Goal: Information Seeking & Learning: Learn about a topic

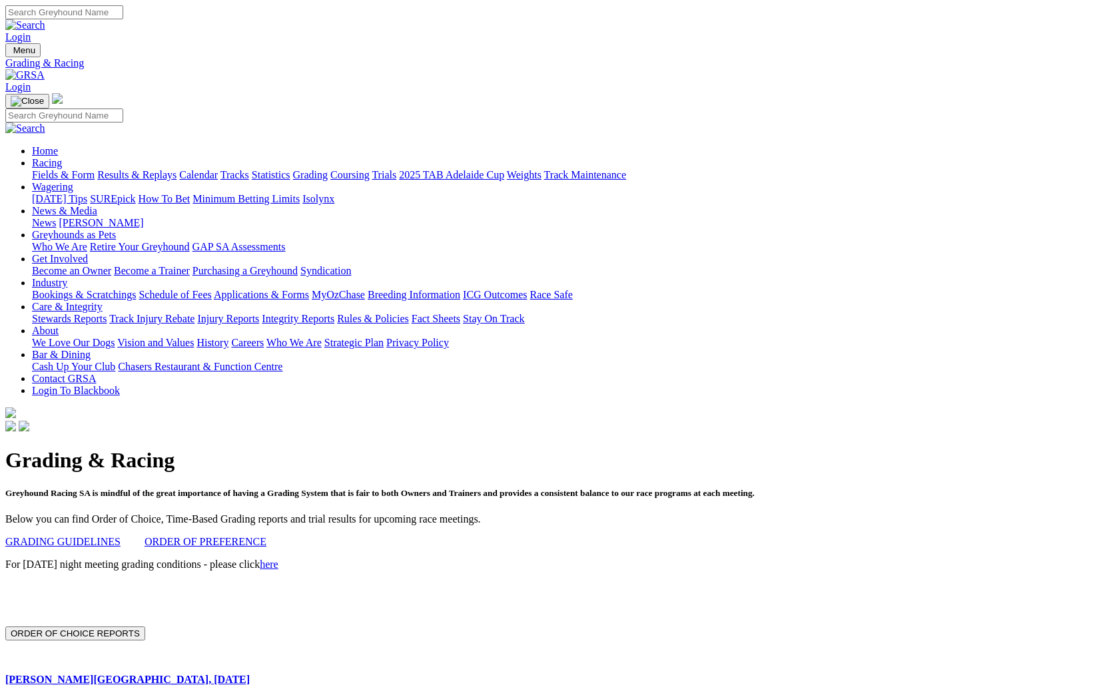
scroll to position [239, 0]
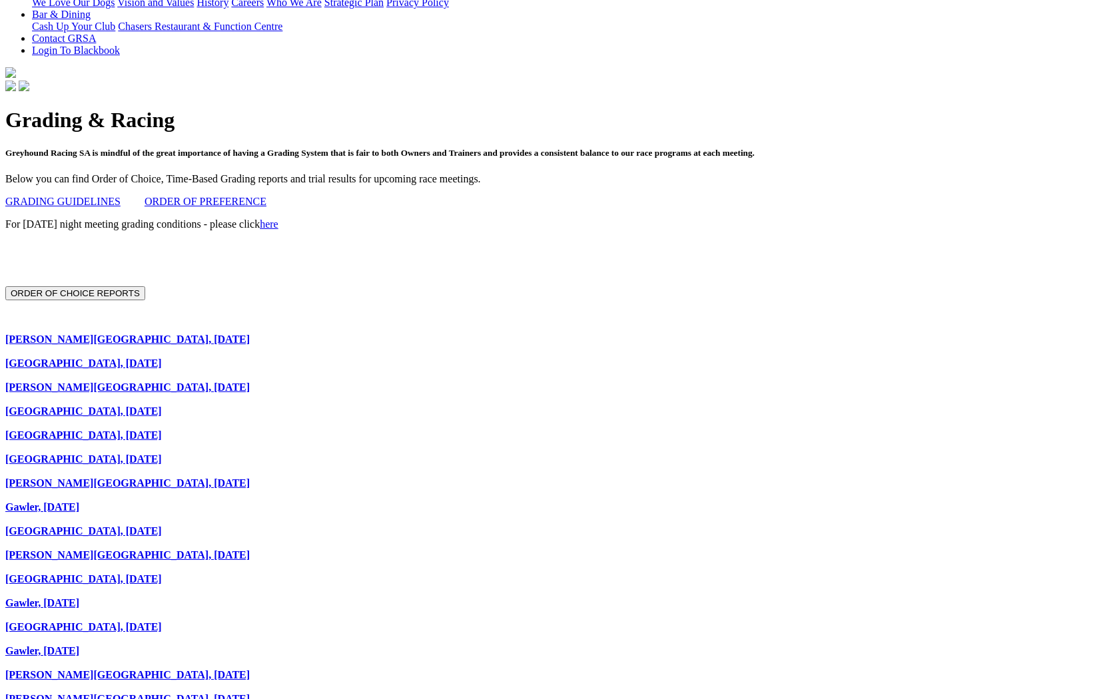
scroll to position [344, 0]
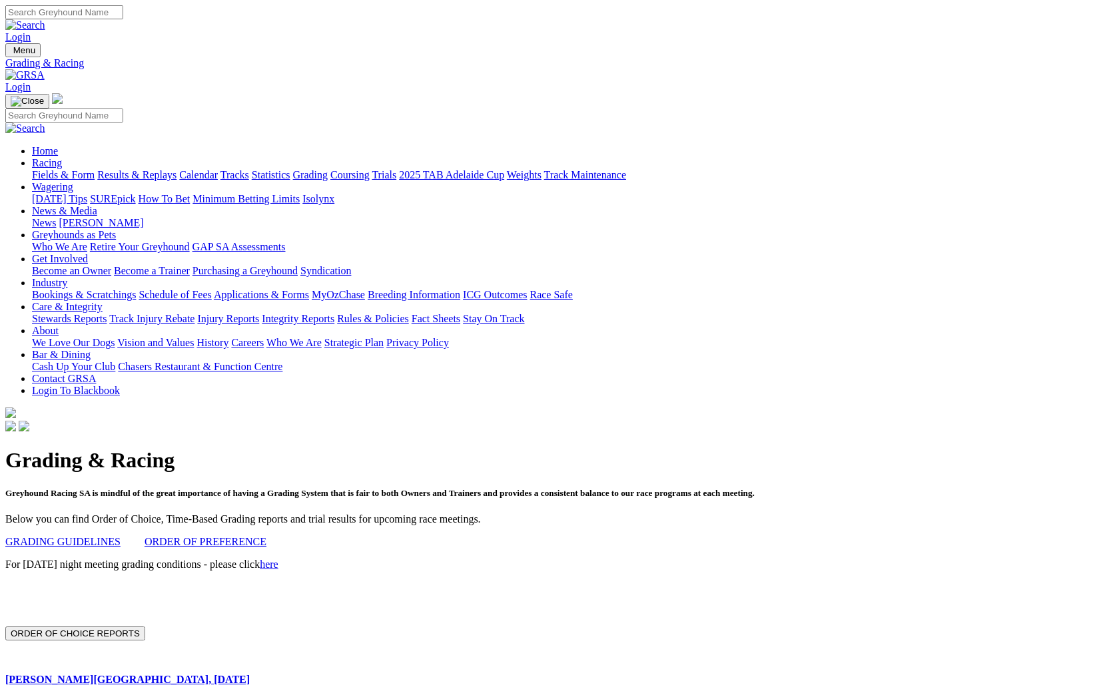
scroll to position [344, 0]
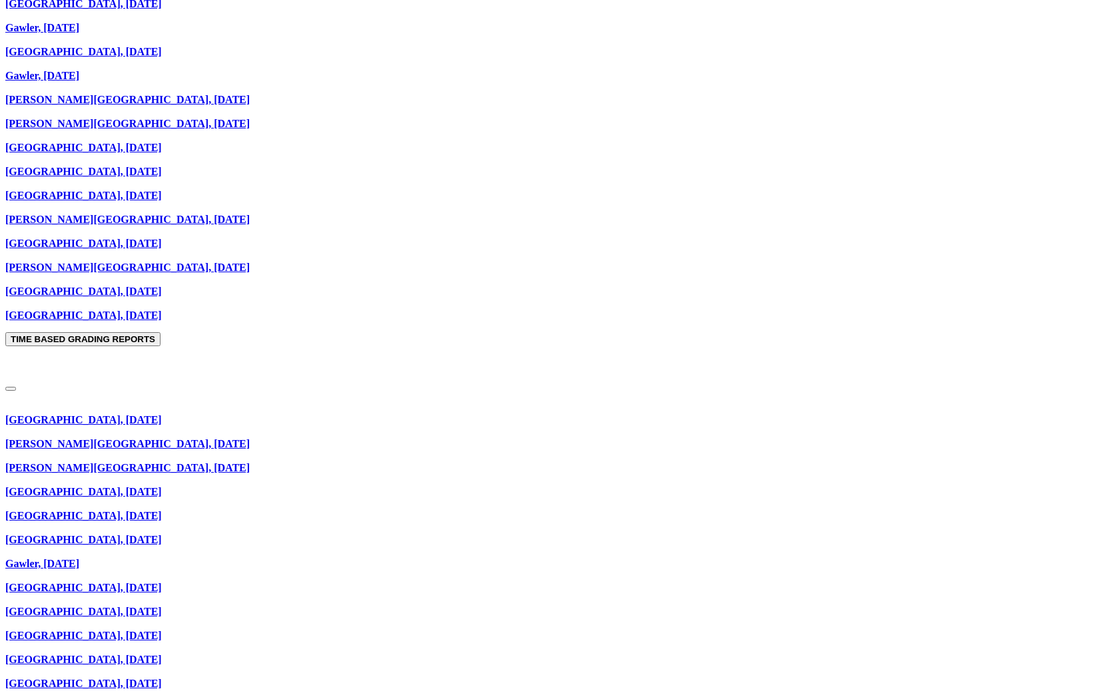
scroll to position [958, 0]
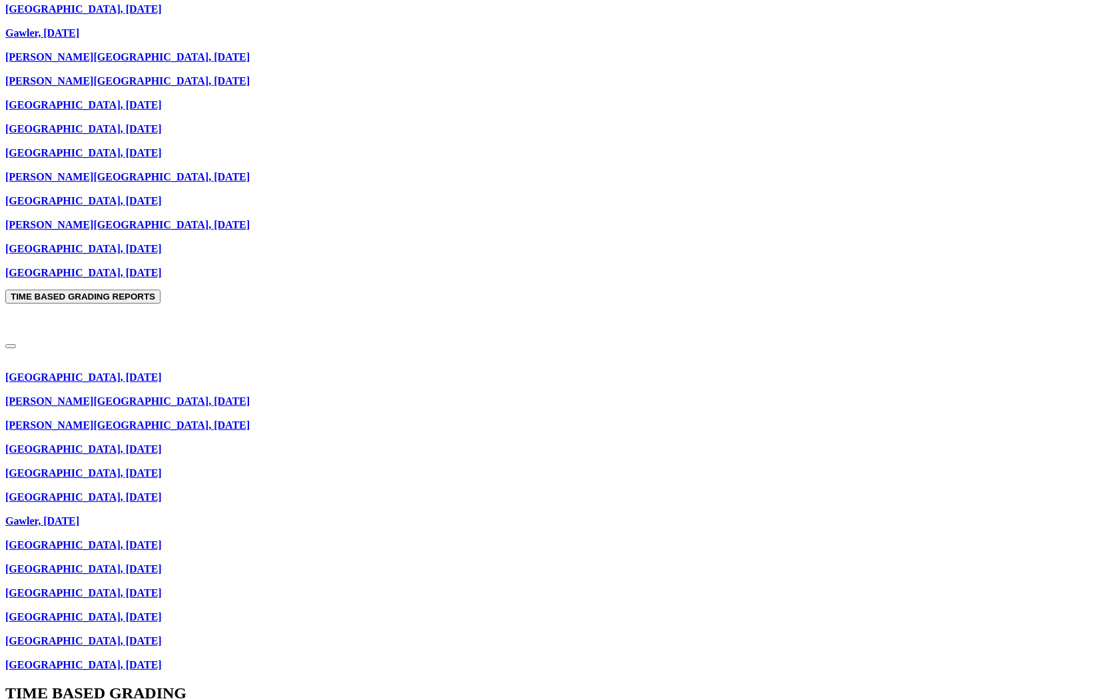
click at [162, 372] on link "[GEOGRAPHIC_DATA], [DATE]" at bounding box center [83, 377] width 157 height 11
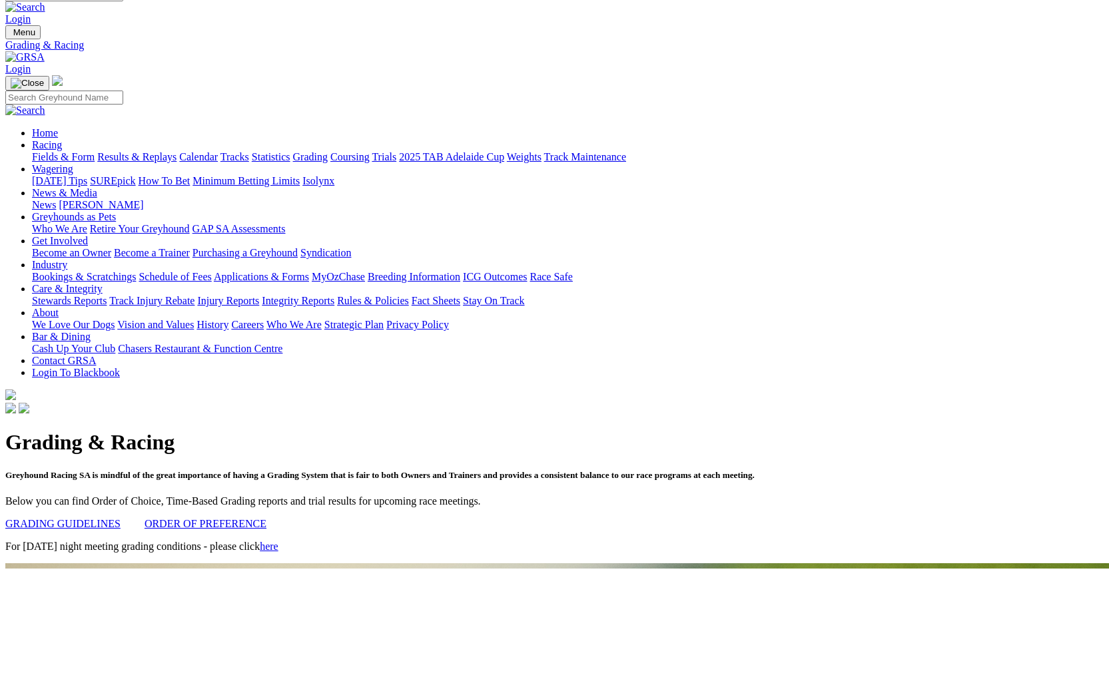
scroll to position [21, 0]
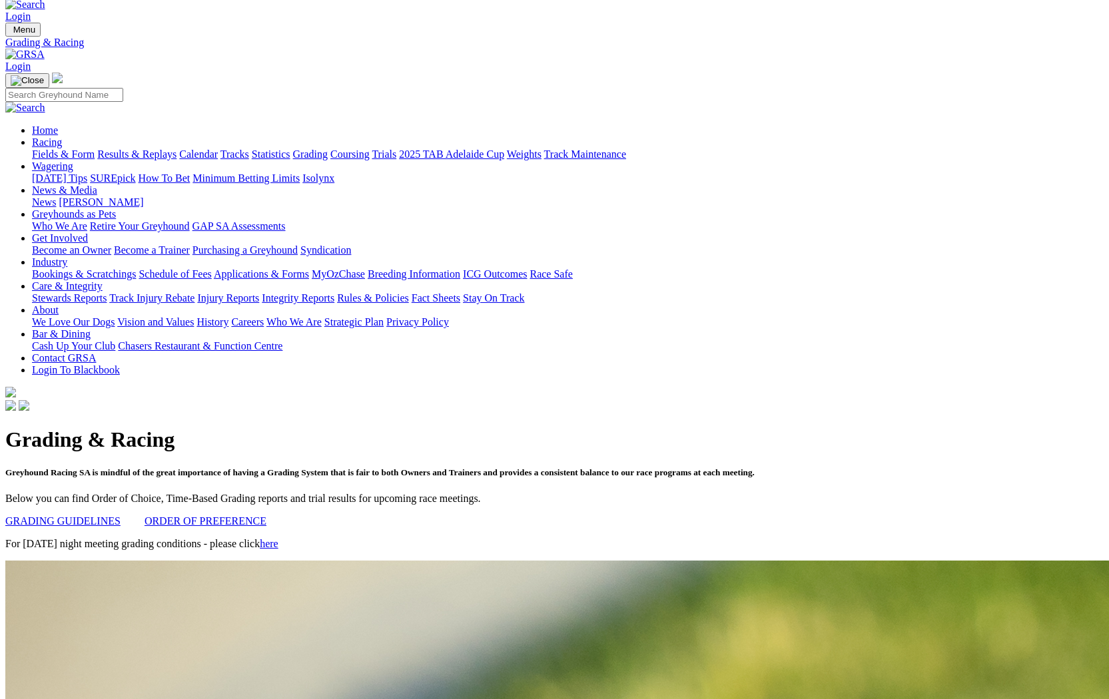
click at [261, 516] on link "ORDER OF PREFERENCE" at bounding box center [206, 521] width 122 height 11
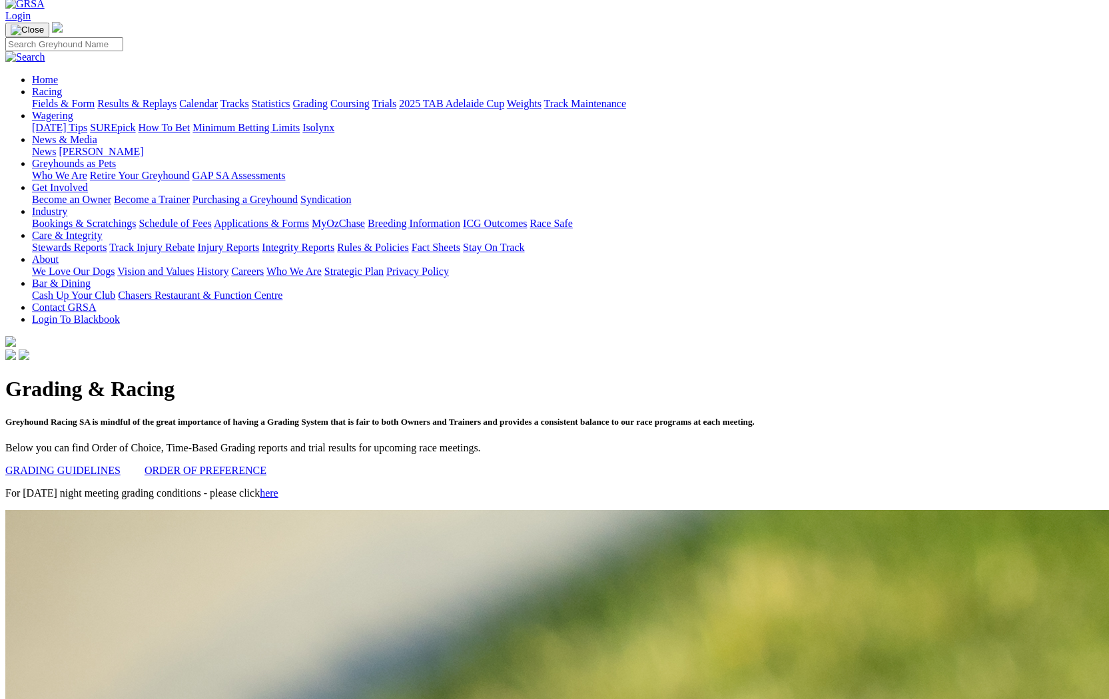
scroll to position [75, 0]
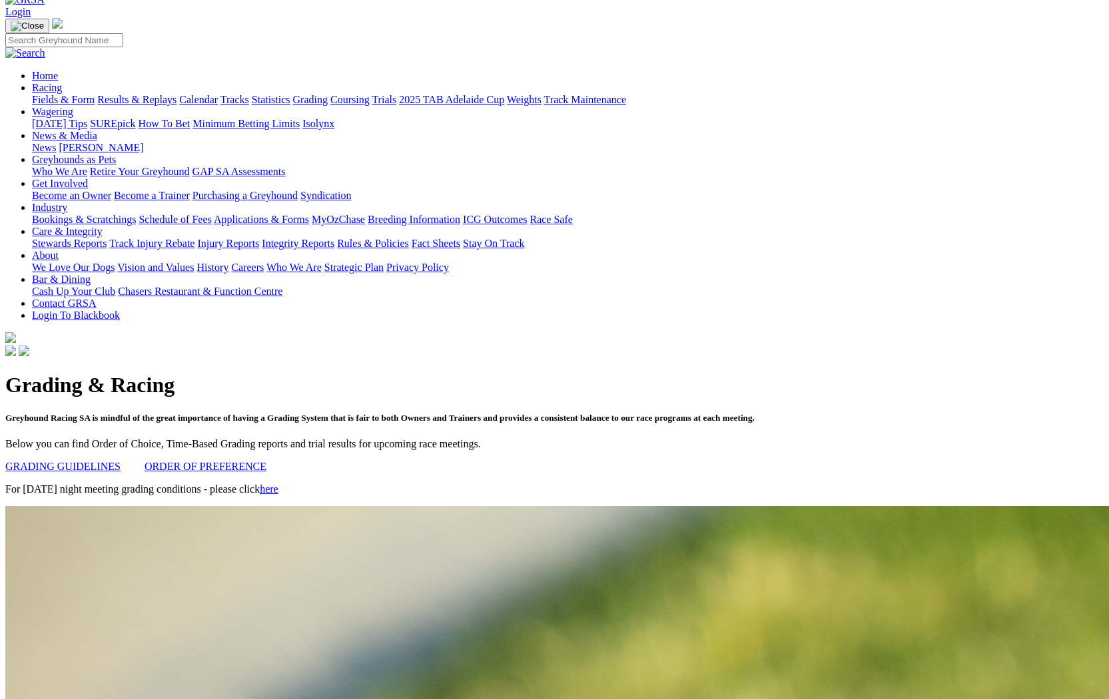
click at [278, 484] on link "here" at bounding box center [269, 489] width 19 height 11
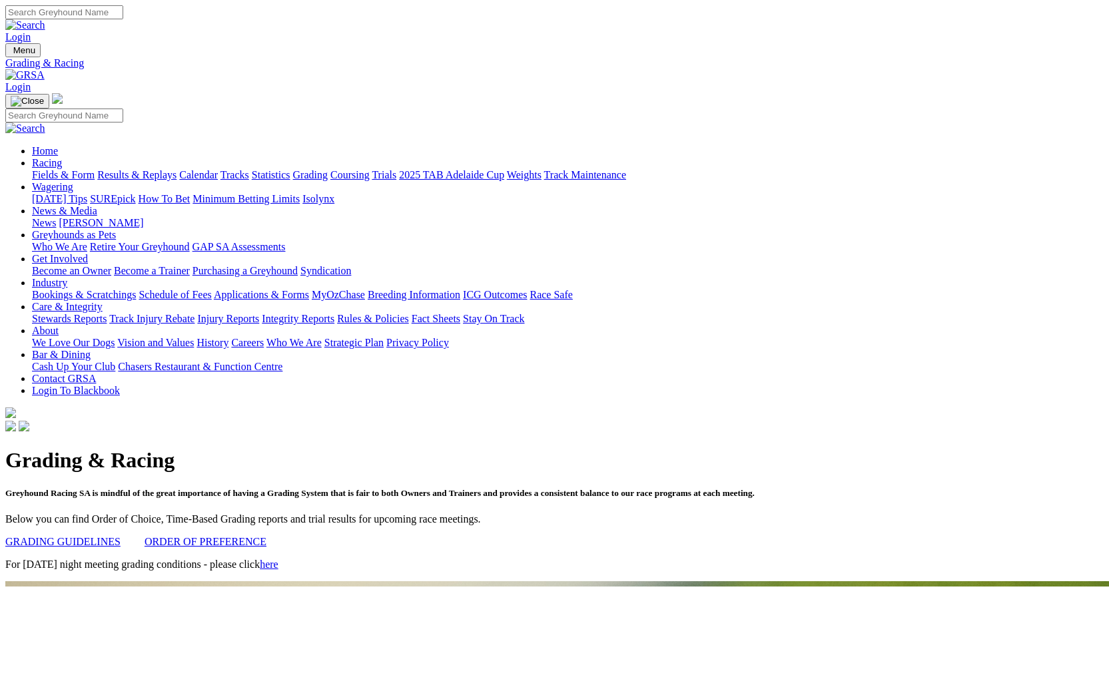
click at [328, 169] on link "Grading" at bounding box center [310, 174] width 35 height 11
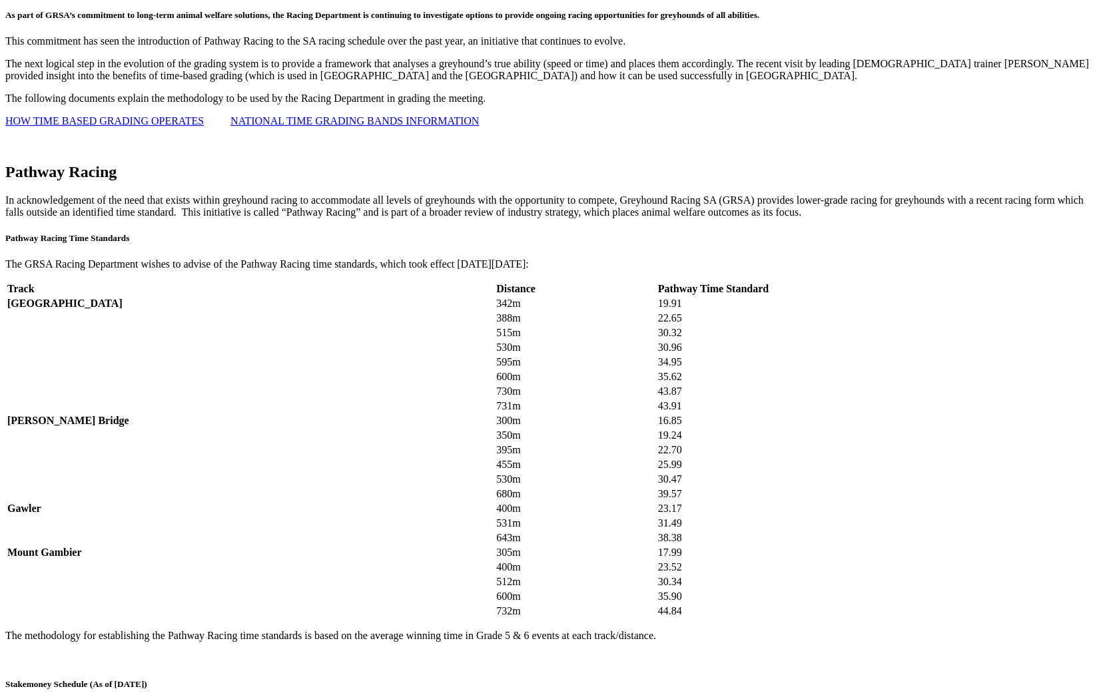
scroll to position [1652, 0]
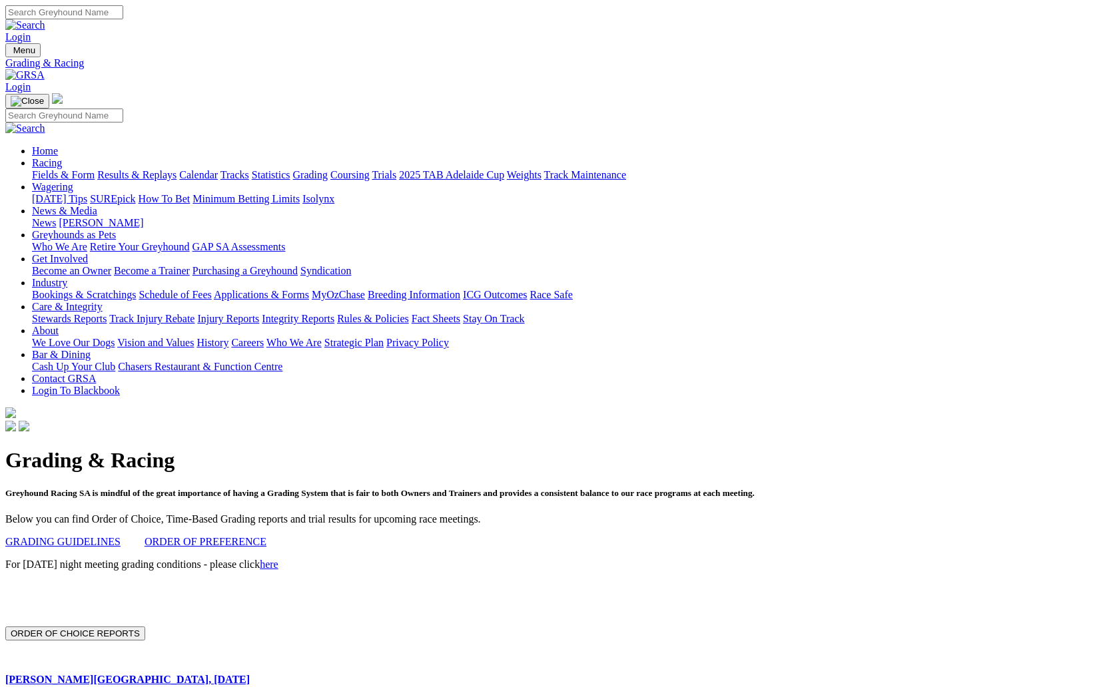
scroll to position [1652, 0]
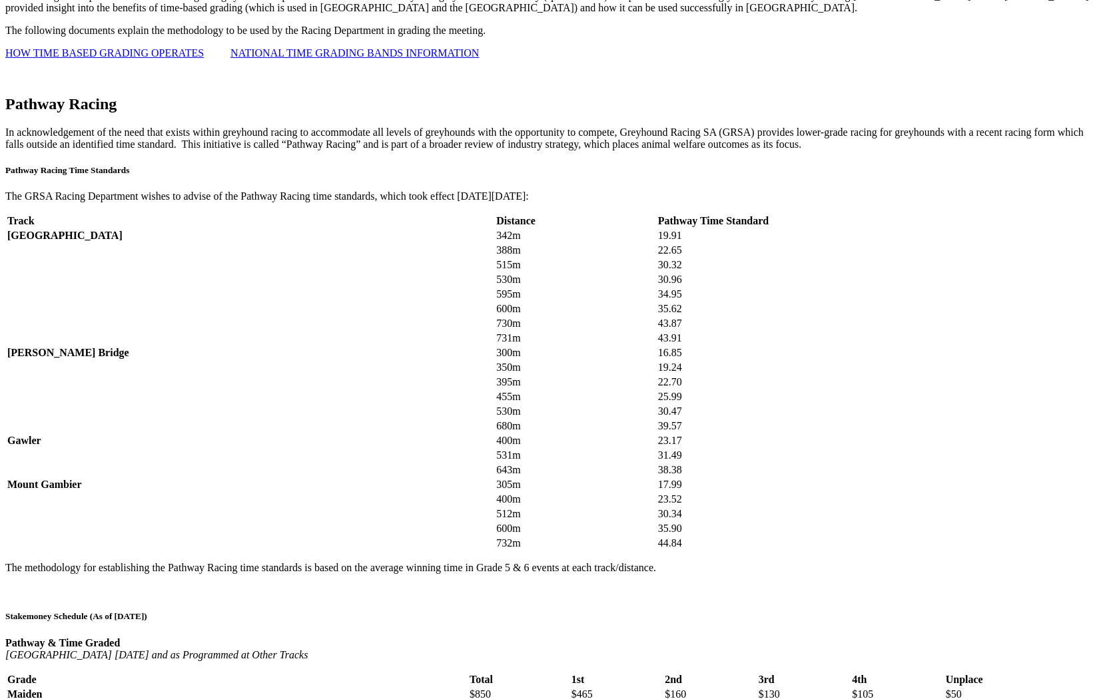
scroll to position [1796, 0]
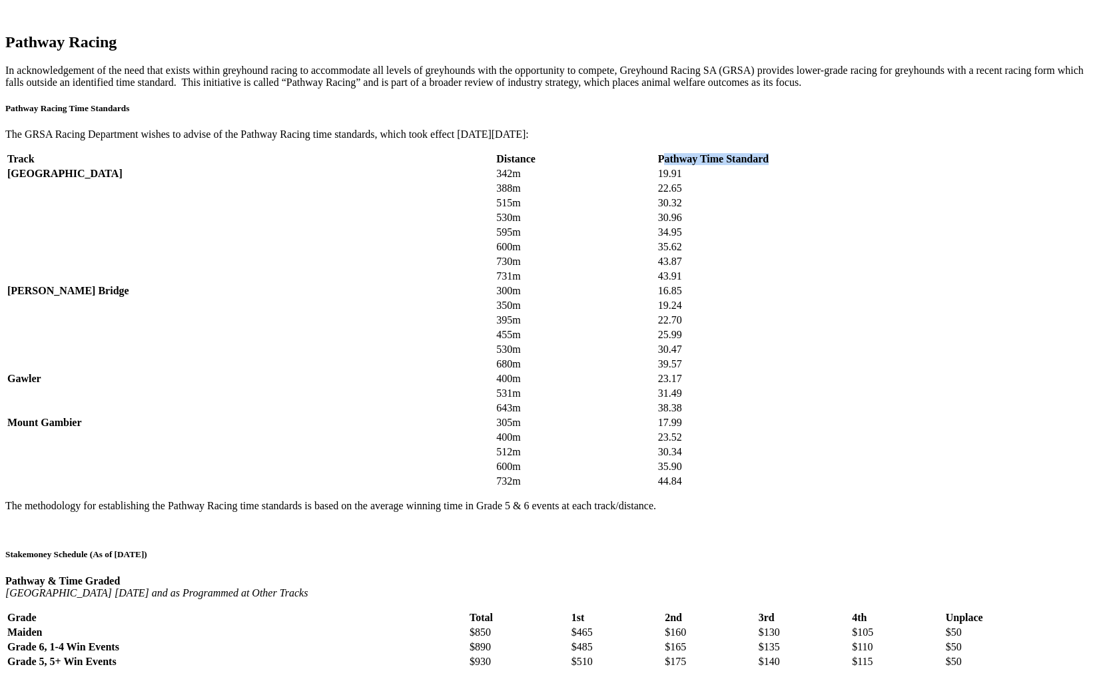
drag, startPoint x: 399, startPoint y: 306, endPoint x: 577, endPoint y: 306, distance: 178.5
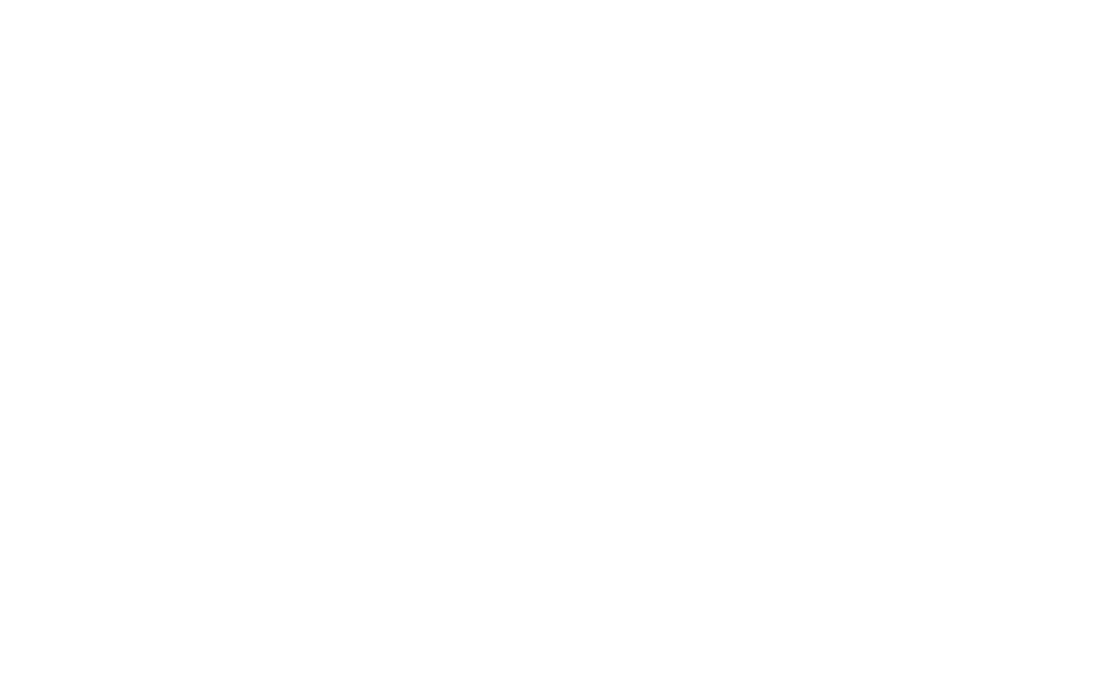
drag, startPoint x: 395, startPoint y: 310, endPoint x: 492, endPoint y: 308, distance: 96.6
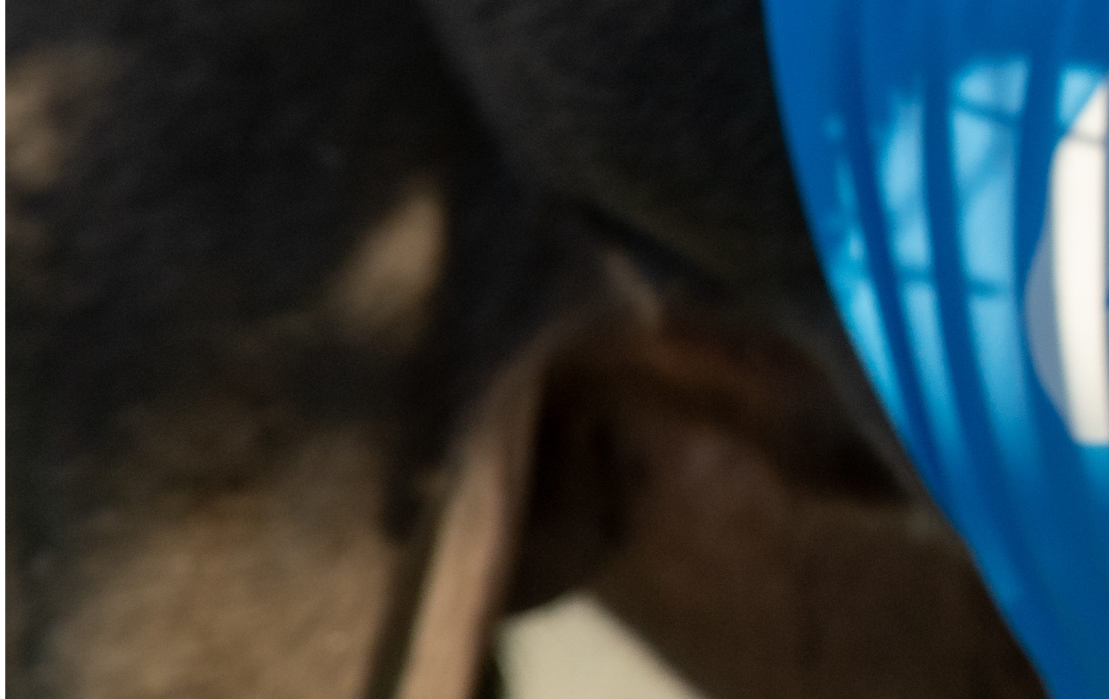
drag, startPoint x: 117, startPoint y: 246, endPoint x: 432, endPoint y: 338, distance: 327.4
copy div "Pathway Racing Time Standards The GRSA Racing Department wishes to advise of th…"
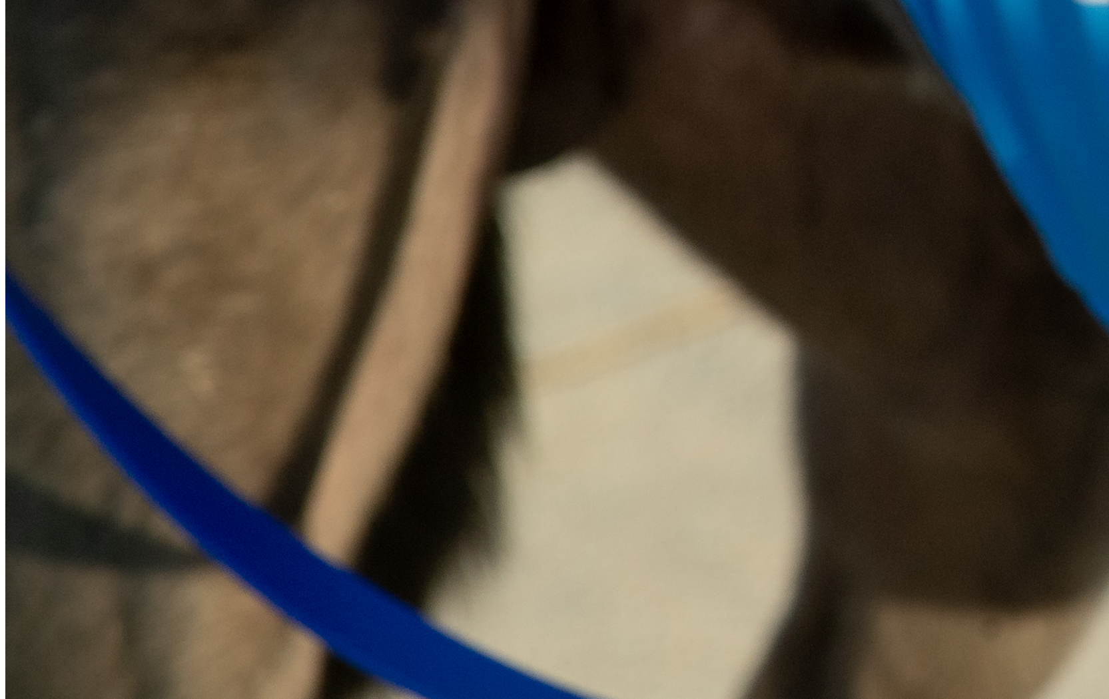
scroll to position [2238, 0]
drag, startPoint x: 459, startPoint y: 265, endPoint x: 506, endPoint y: 398, distance: 141.1
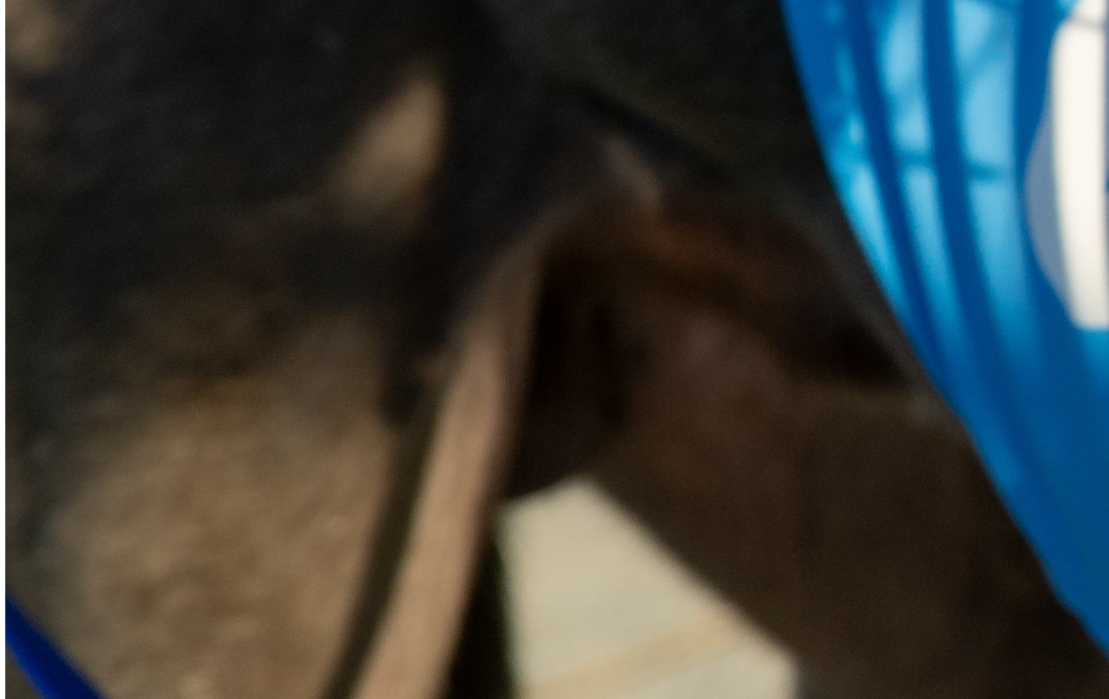
scroll to position [1875, 0]
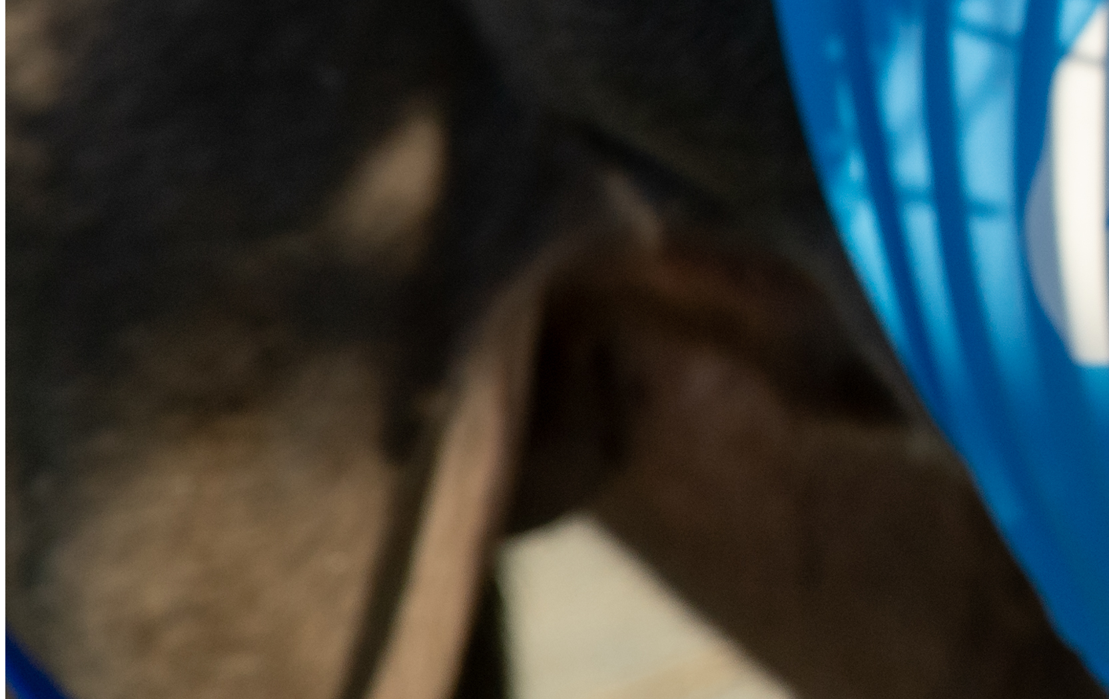
drag, startPoint x: 422, startPoint y: 253, endPoint x: 397, endPoint y: 253, distance: 24.6
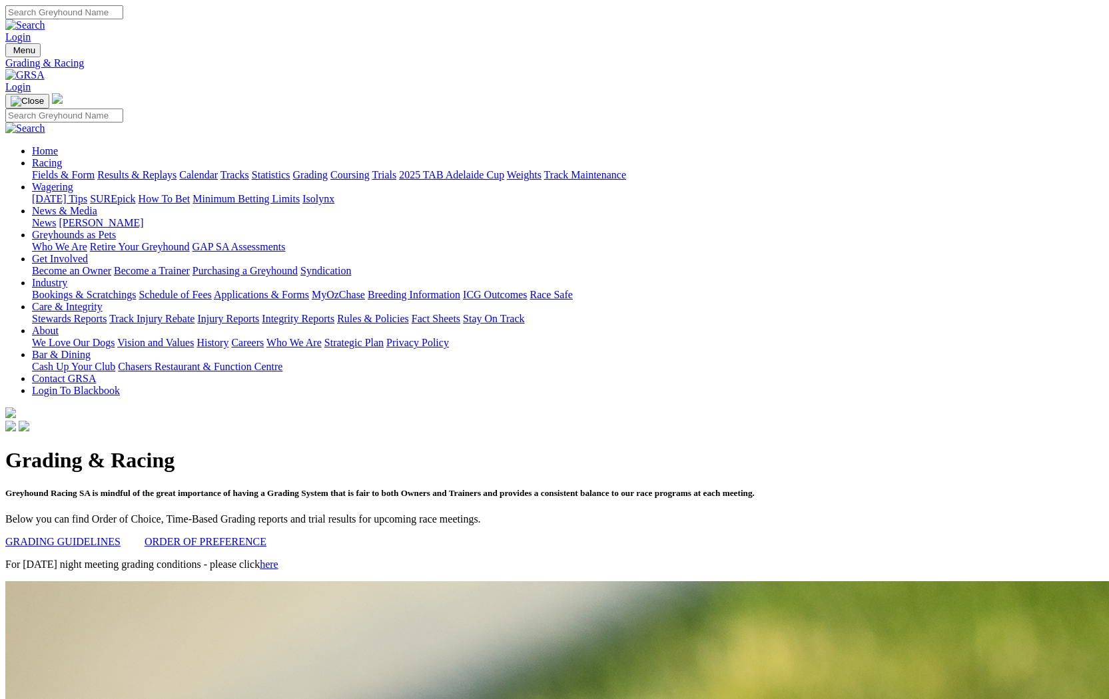
scroll to position [0, 0]
click at [428, 448] on h1 "Grading & Racing" at bounding box center [554, 460] width 1098 height 25
click at [290, 169] on link "Statistics" at bounding box center [271, 174] width 39 height 11
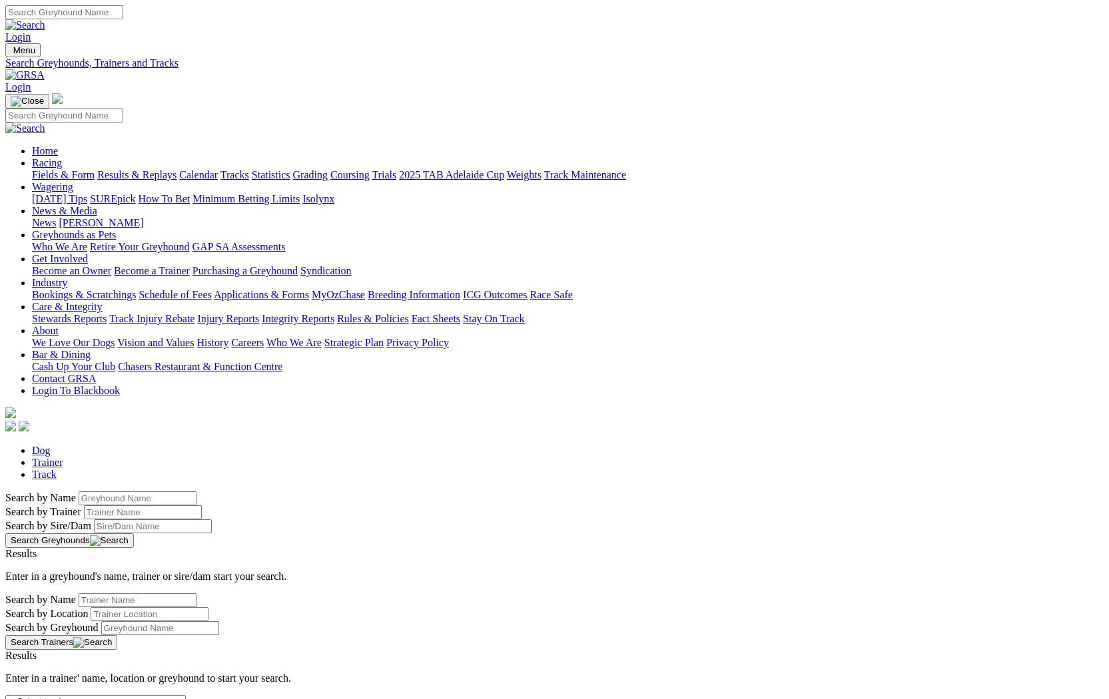
click at [63, 457] on link "Trainer" at bounding box center [47, 462] width 31 height 11
click at [57, 469] on link "Track" at bounding box center [44, 474] width 25 height 11
click at [249, 169] on link "Tracks" at bounding box center [234, 174] width 29 height 11
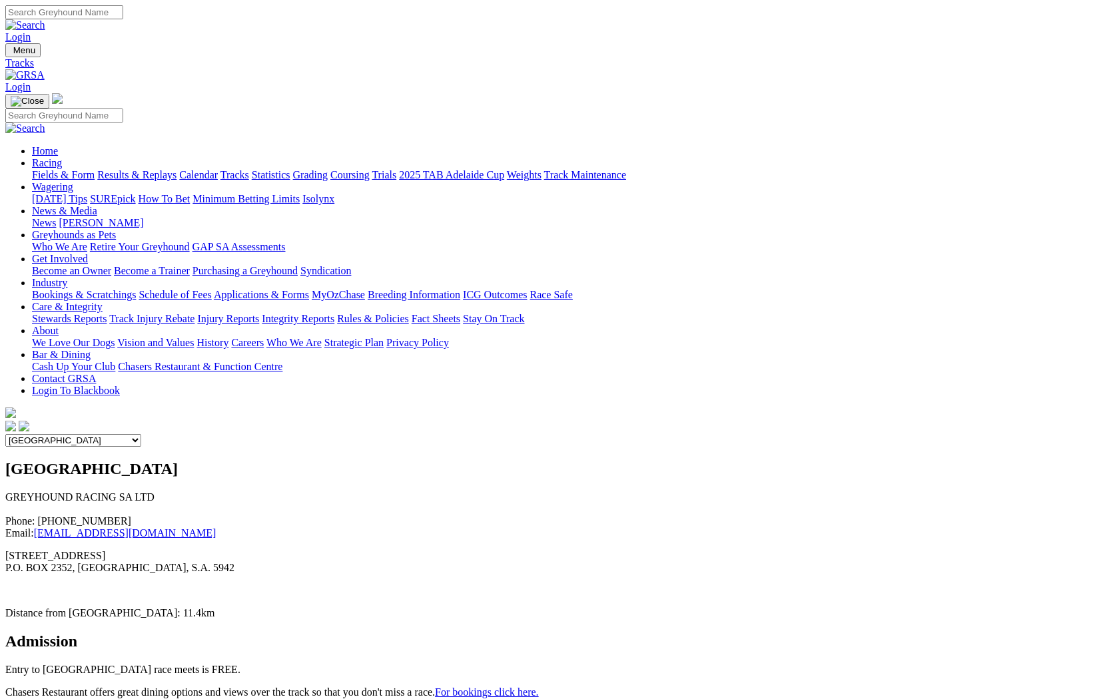
click at [306, 460] on div "Angle Park GREYHOUND RACING SA LTD Phone: [PHONE_NUMBER] Email: [EMAIL_ADDRESS]…" at bounding box center [554, 710] width 1098 height 501
click at [452, 434] on div "Angle Park Gawler [GEOGRAPHIC_DATA] [PERSON_NAME][GEOGRAPHIC_DATA] [US_STATE] G…" at bounding box center [554, 440] width 1098 height 13
click at [542, 169] on link "Weights" at bounding box center [524, 174] width 35 height 11
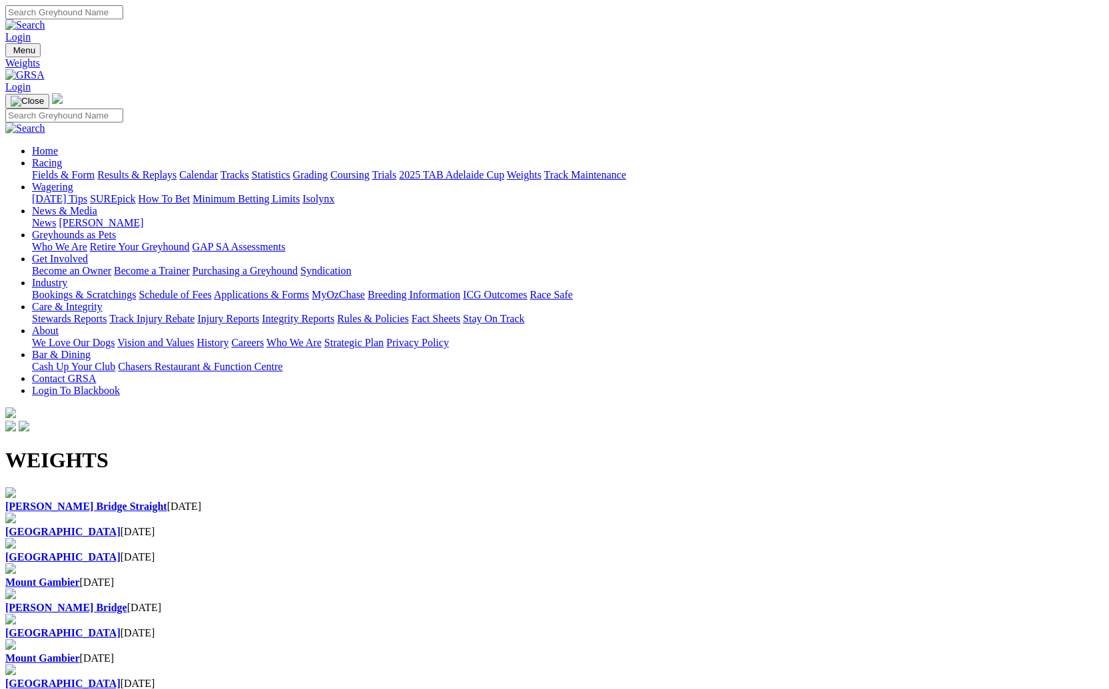
click at [328, 169] on link "Grading" at bounding box center [310, 174] width 35 height 11
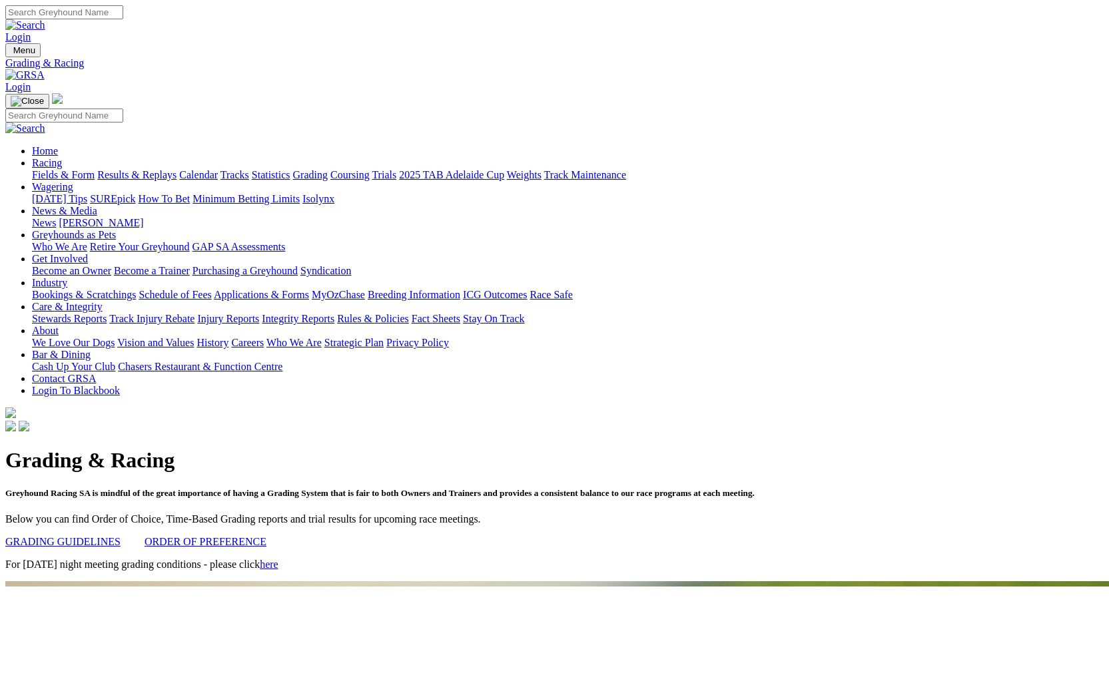
click at [290, 169] on link "Statistics" at bounding box center [271, 174] width 39 height 11
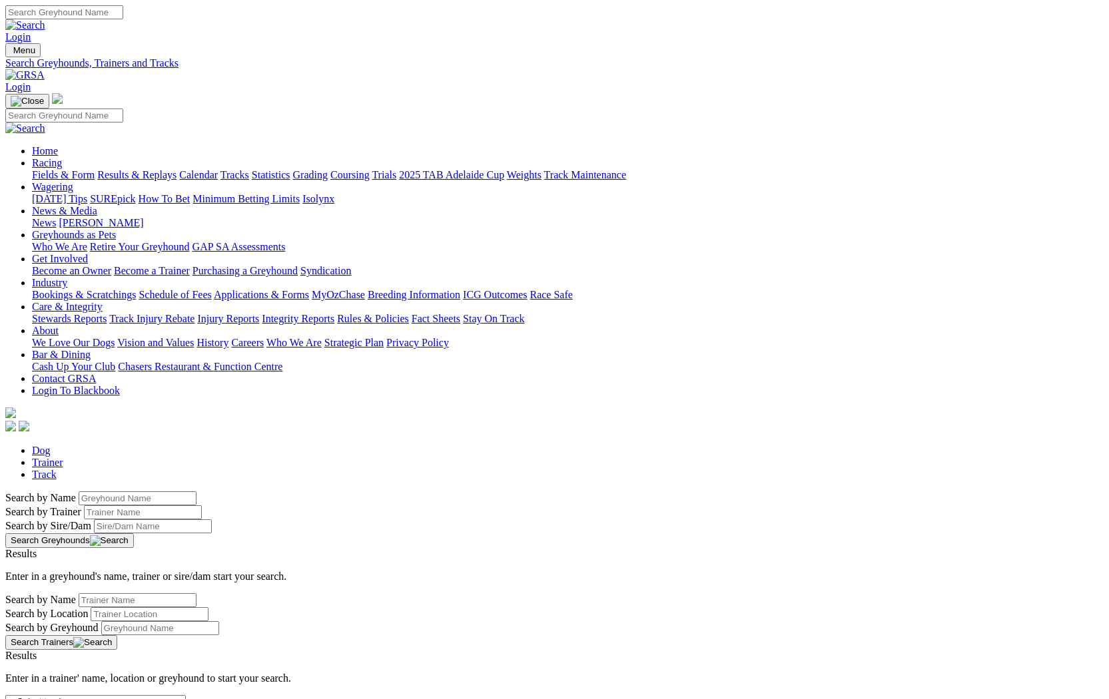
click at [249, 169] on link "Tracks" at bounding box center [234, 174] width 29 height 11
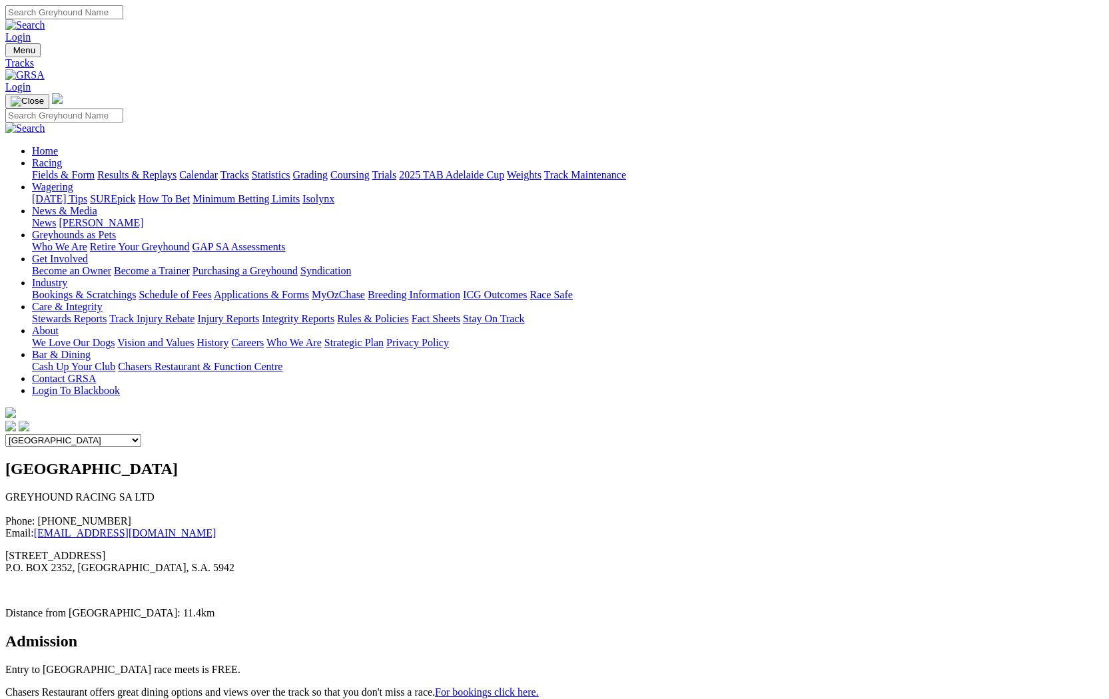
click at [290, 169] on link "Statistics" at bounding box center [271, 174] width 39 height 11
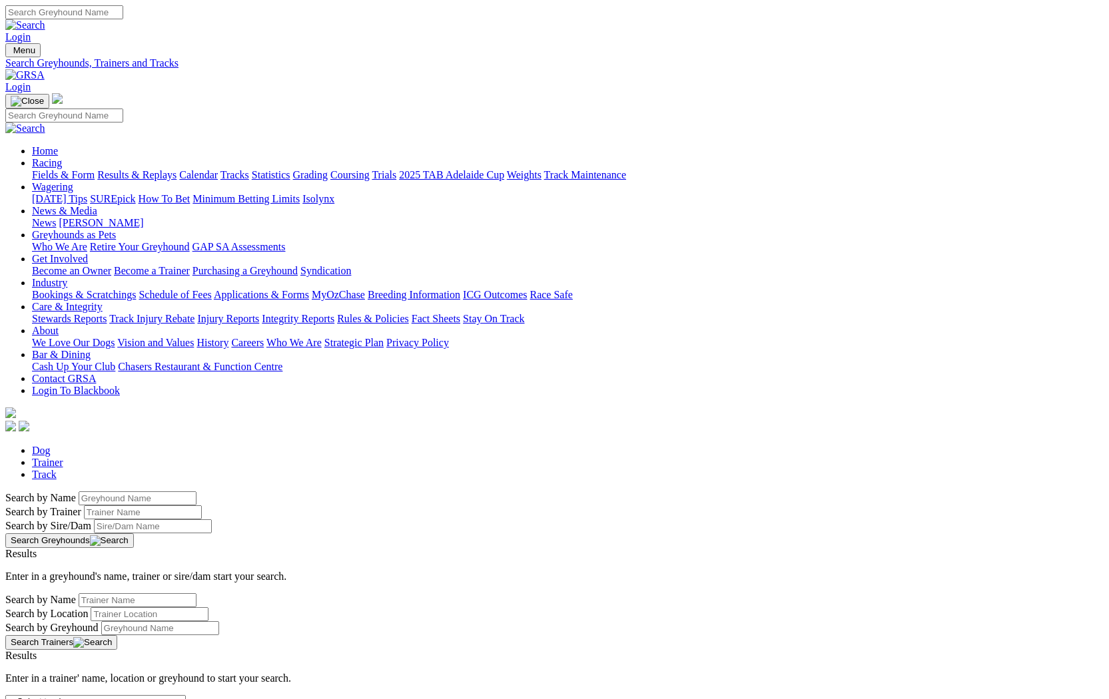
click at [196, 492] on input "Search by Greyhound name" at bounding box center [138, 499] width 118 height 14
click at [202, 506] on input "Search by Trainer name" at bounding box center [143, 513] width 118 height 14
click at [212, 520] on input "Search by Sire/Dam name" at bounding box center [153, 527] width 118 height 14
click at [196, 492] on input "Search by Greyhound name" at bounding box center [138, 499] width 118 height 14
click at [134, 534] on button "Search Greyhounds" at bounding box center [69, 541] width 129 height 15
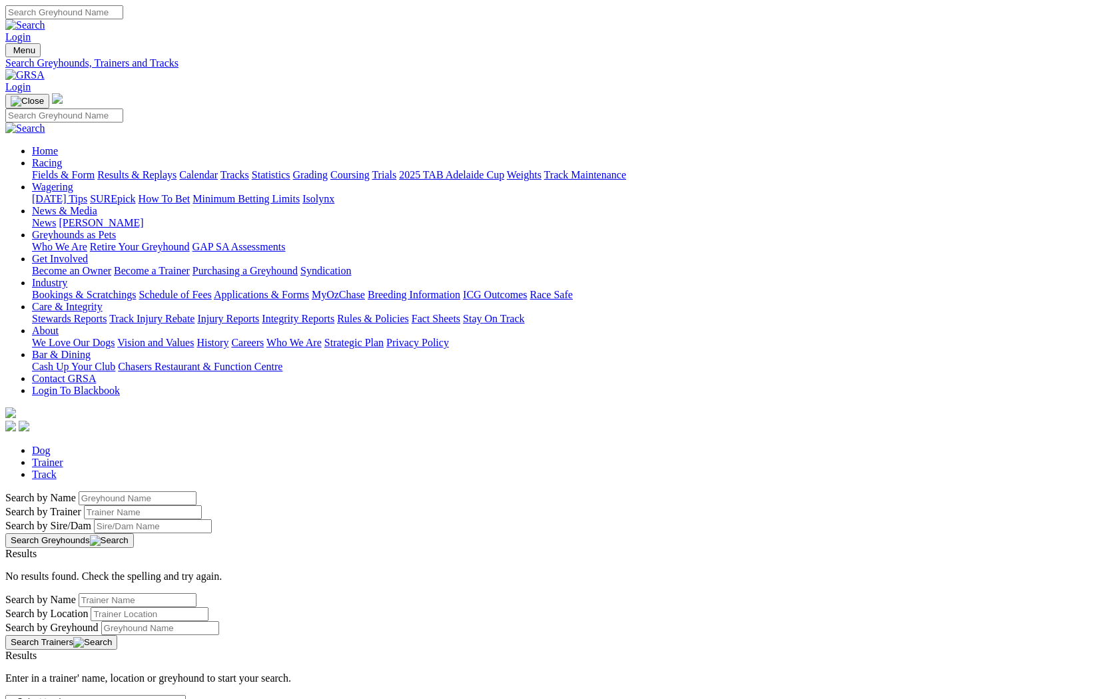
click at [196, 492] on input "Search by Greyhound name" at bounding box center [138, 499] width 118 height 14
type input "E"
paste input "Chorus Line"
type input "Chorus Line"
click at [134, 534] on button "Search Greyhounds" at bounding box center [69, 541] width 129 height 15
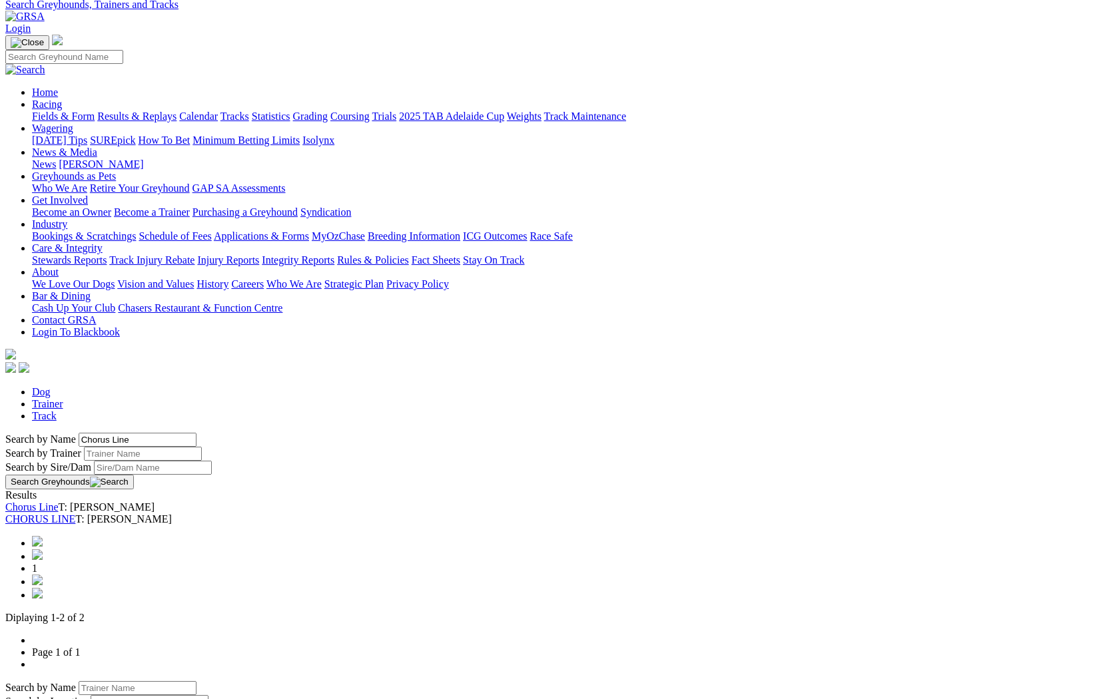
scroll to position [32, 0]
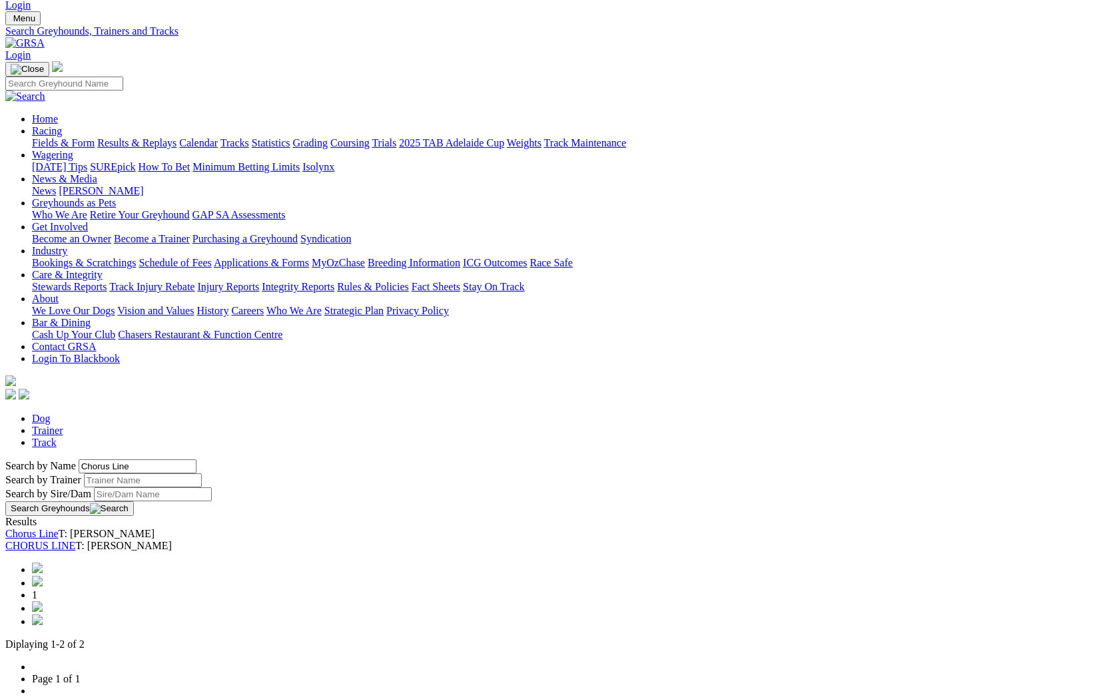
click at [59, 528] on link "Chorus Line" at bounding box center [31, 533] width 53 height 11
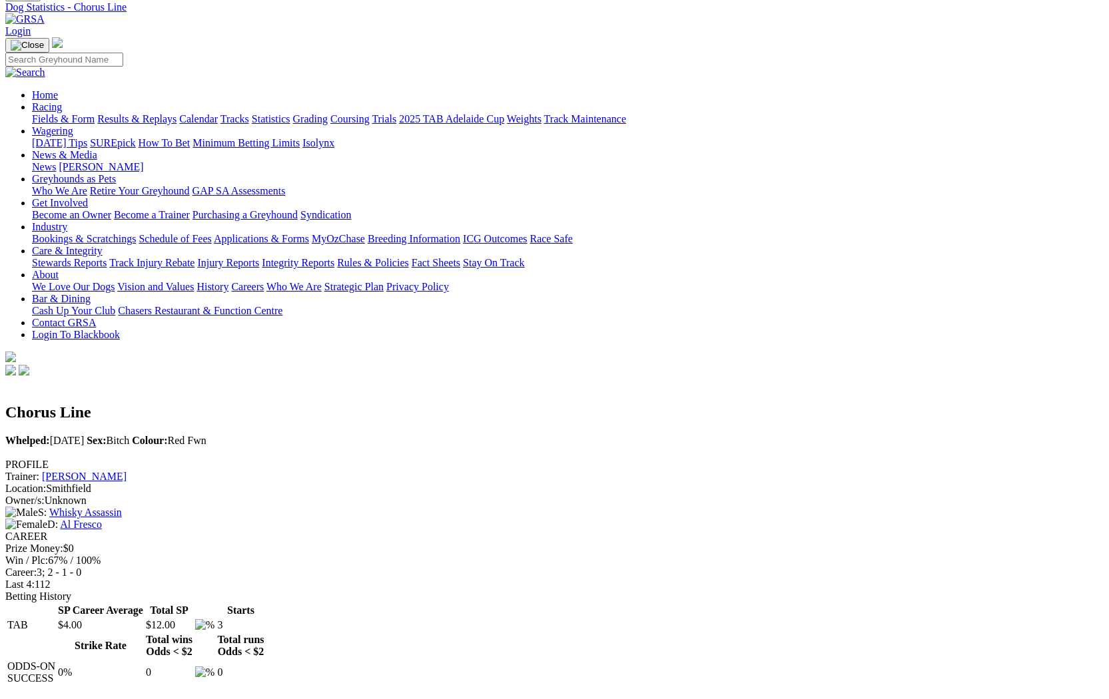
scroll to position [67, 0]
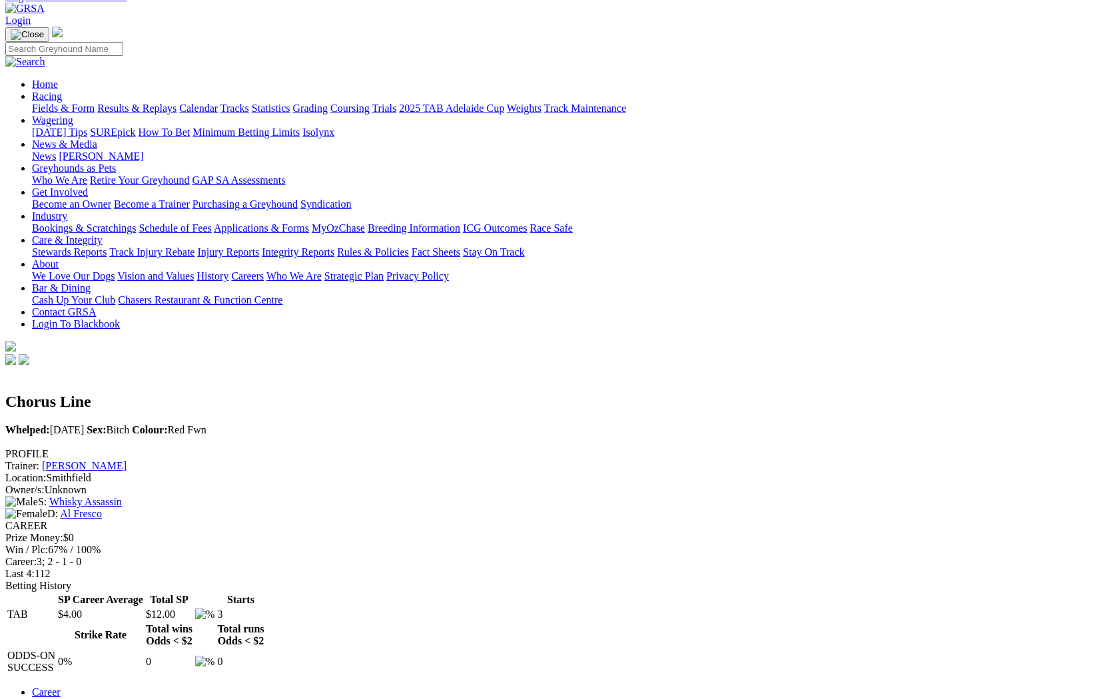
click at [69, 699] on link "Pedigree" at bounding box center [50, 704] width 37 height 11
click at [61, 687] on link "Career" at bounding box center [46, 692] width 29 height 11
click at [69, 699] on link "Pedigree" at bounding box center [50, 704] width 37 height 11
click at [61, 687] on link "Career" at bounding box center [46, 692] width 29 height 11
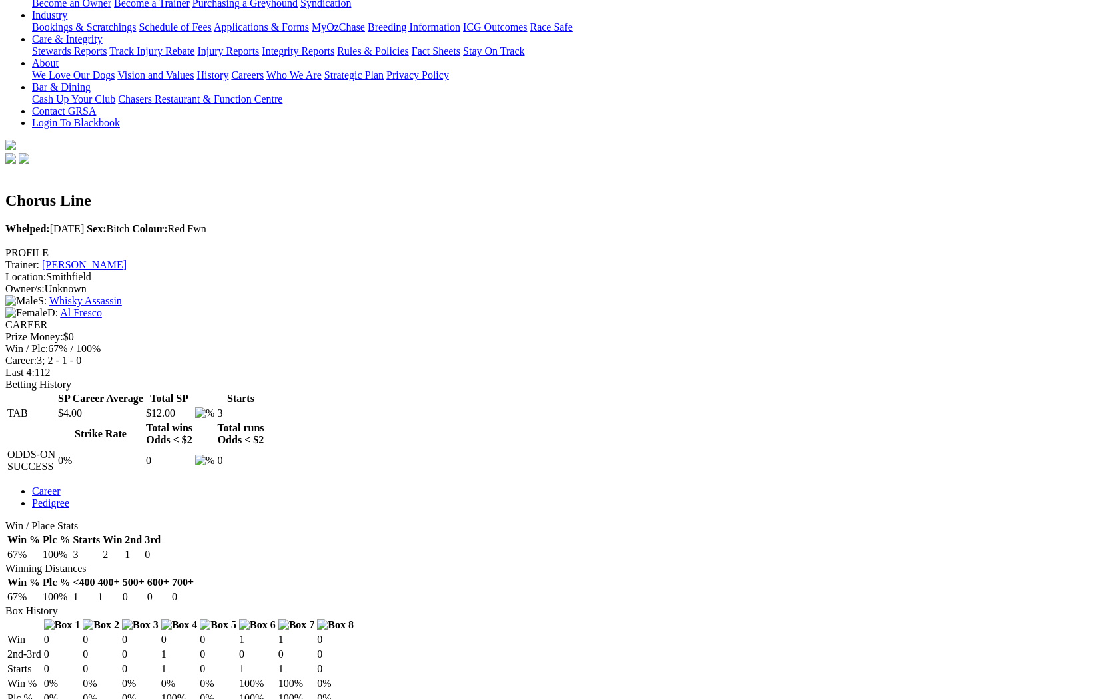
scroll to position [287, 0]
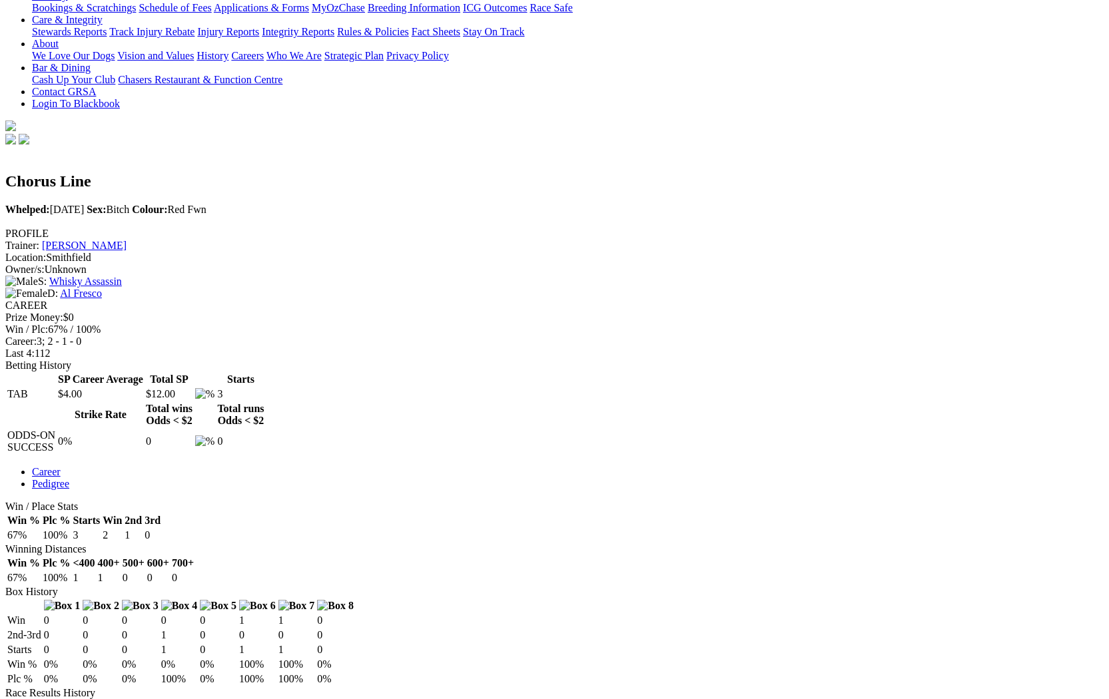
drag, startPoint x: 389, startPoint y: 353, endPoint x: 418, endPoint y: 353, distance: 28.6
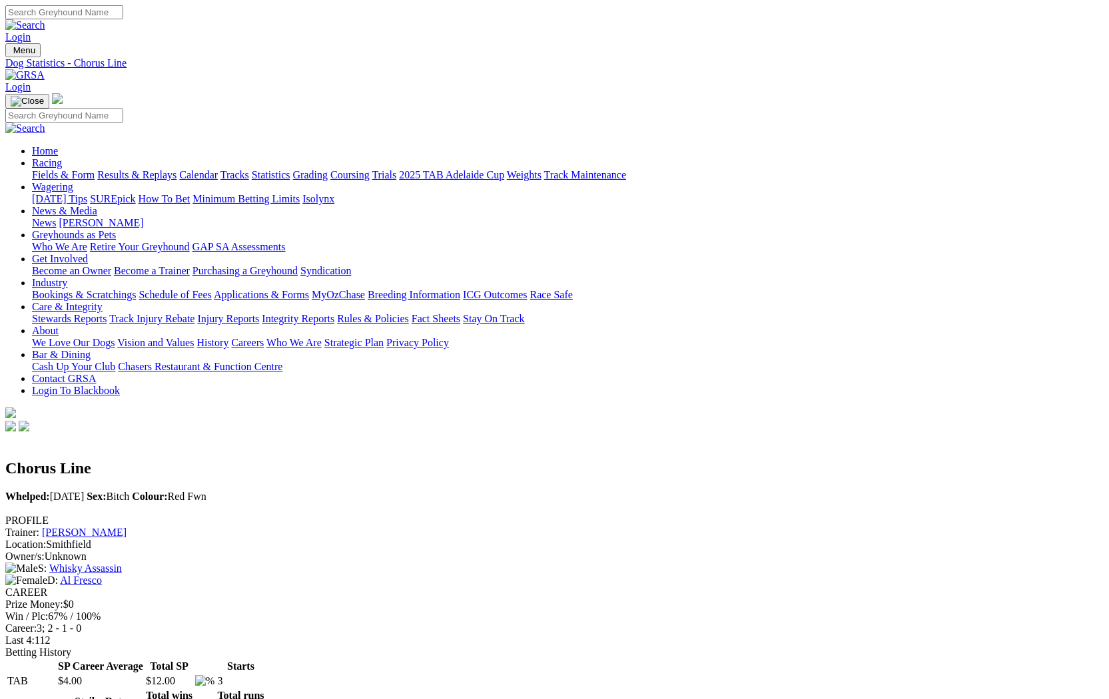
scroll to position [0, 0]
click at [144, 660] on th "SP Career Average" at bounding box center [100, 666] width 87 height 13
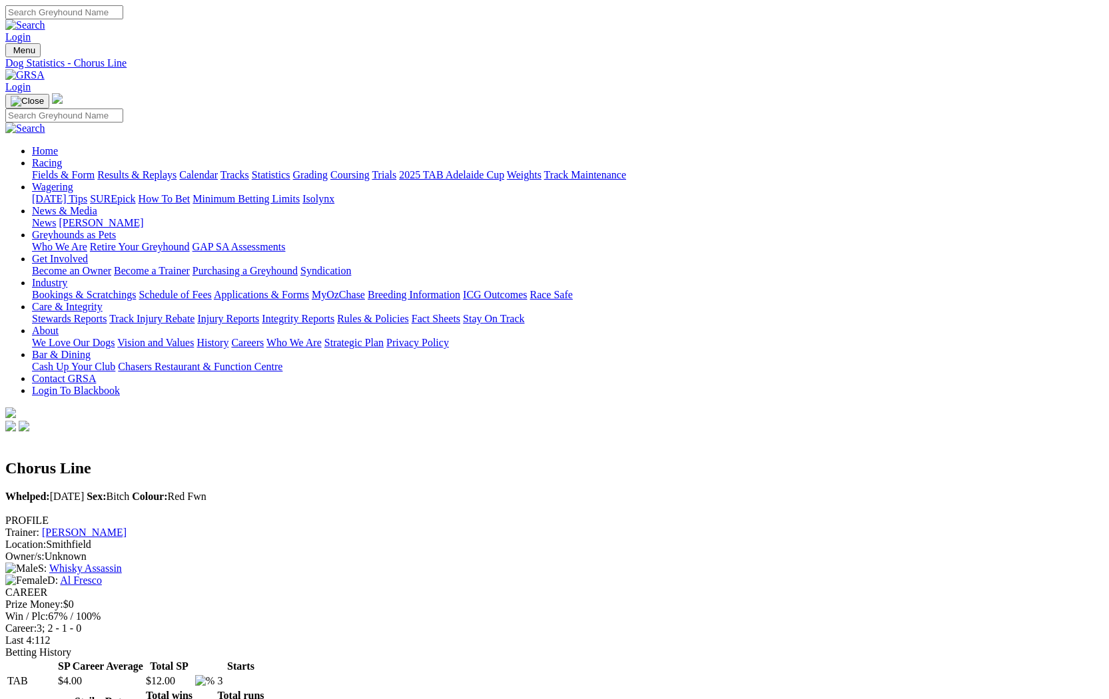
click at [290, 169] on link "Statistics" at bounding box center [271, 174] width 39 height 11
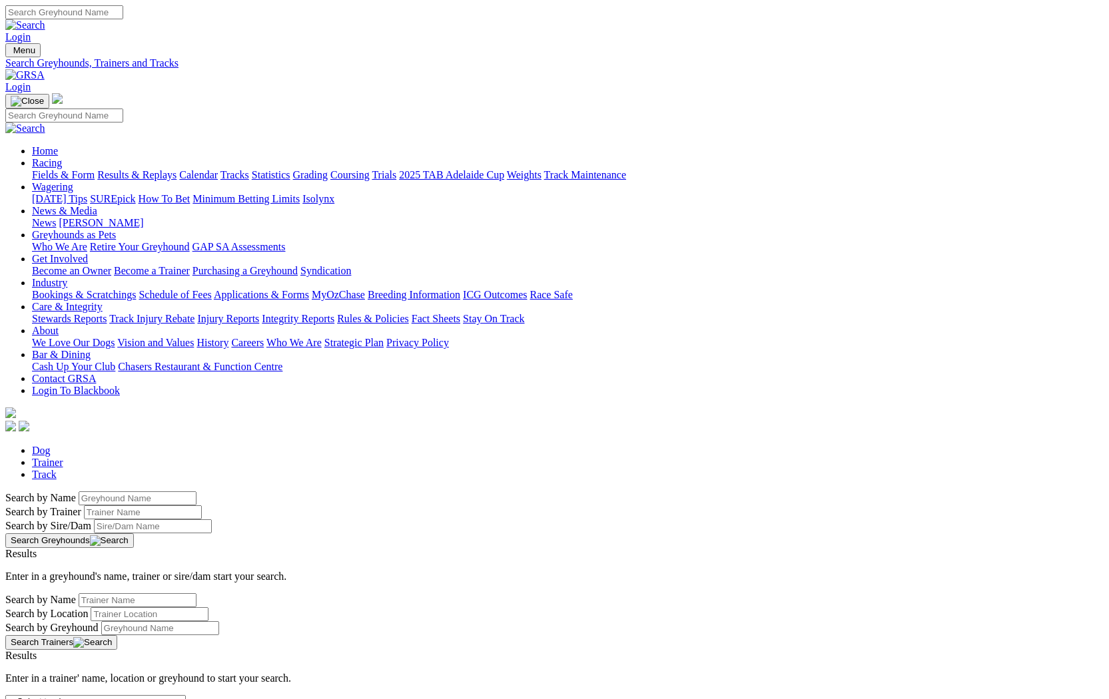
click at [196, 492] on input "Search by Greyhound name" at bounding box center [138, 499] width 118 height 14
paste input "Green Shoots"
type input "Green Shoots"
click at [134, 534] on button "Search Greyhounds" at bounding box center [69, 541] width 129 height 15
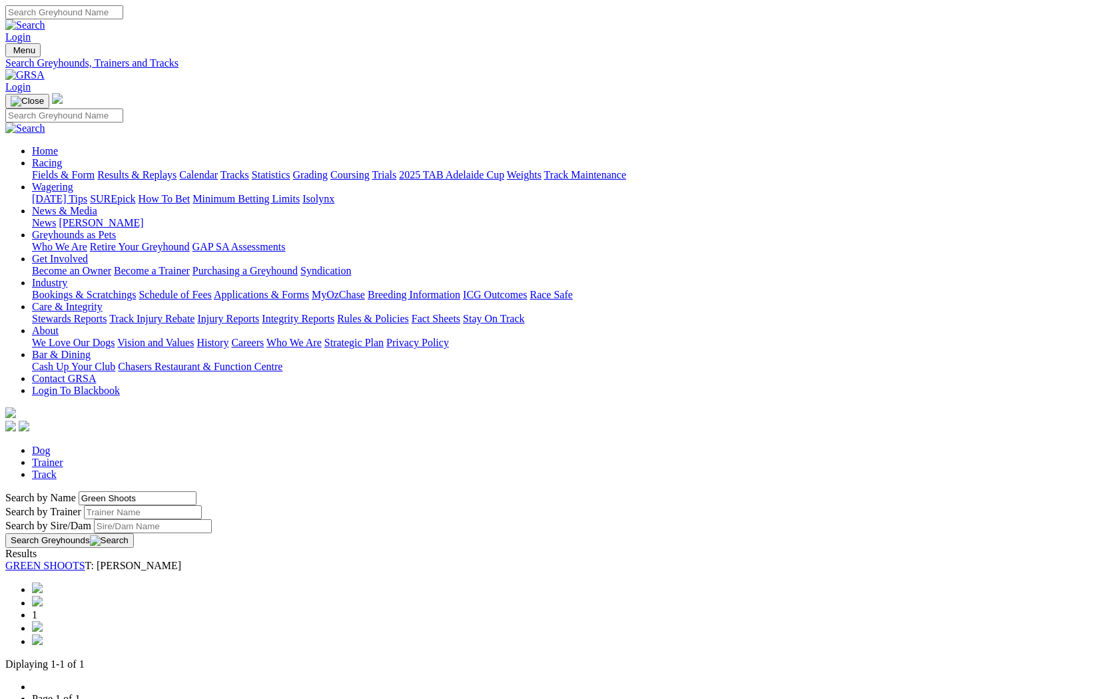
click at [85, 560] on link "GREEN SHOOTS" at bounding box center [45, 565] width 80 height 11
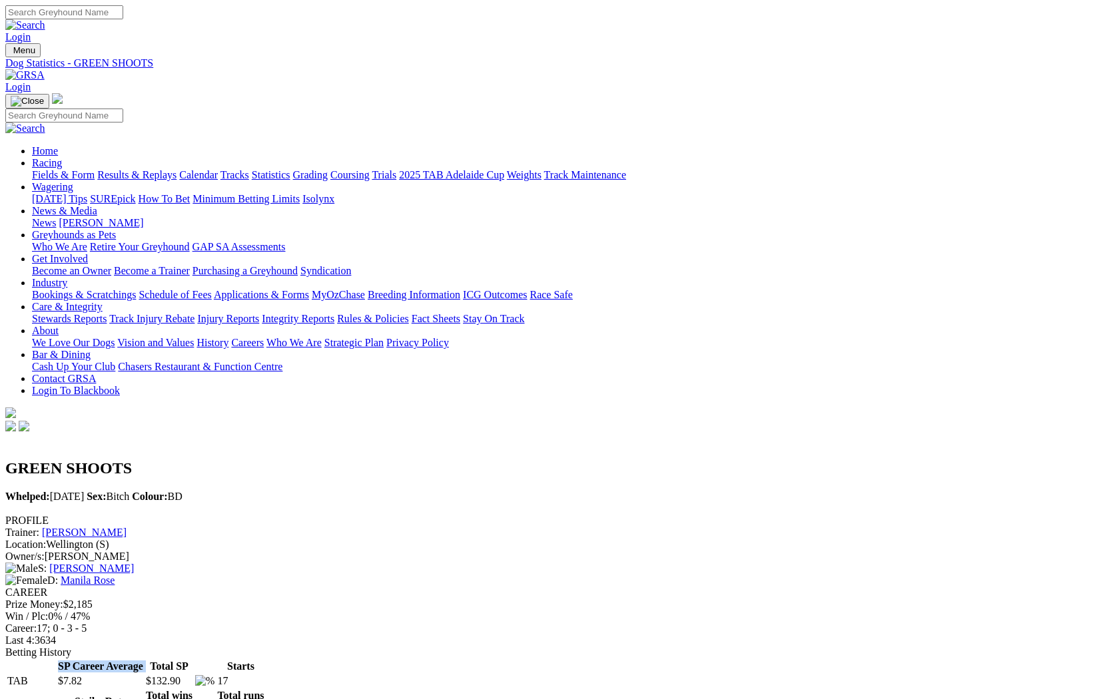
drag, startPoint x: 600, startPoint y: 221, endPoint x: 640, endPoint y: 228, distance: 40.5
click at [265, 660] on tr "SP Career Average Total SP Starts" at bounding box center [136, 666] width 258 height 13
click at [193, 660] on th "Total SP" at bounding box center [169, 666] width 48 height 13
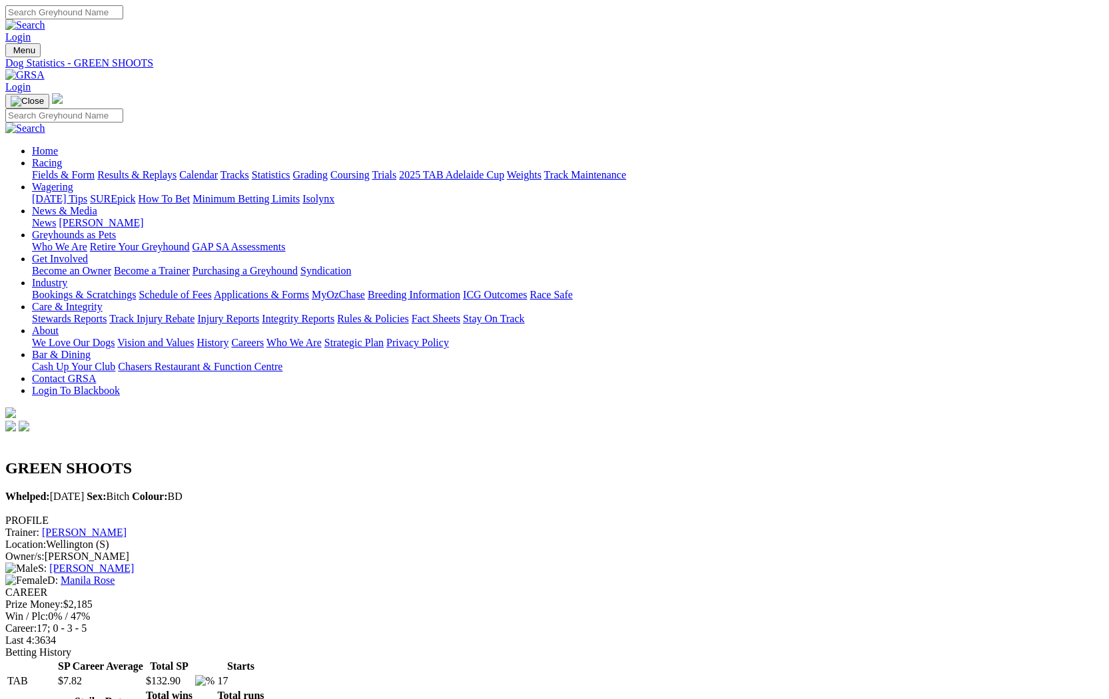
click at [290, 169] on link "Statistics" at bounding box center [271, 174] width 39 height 11
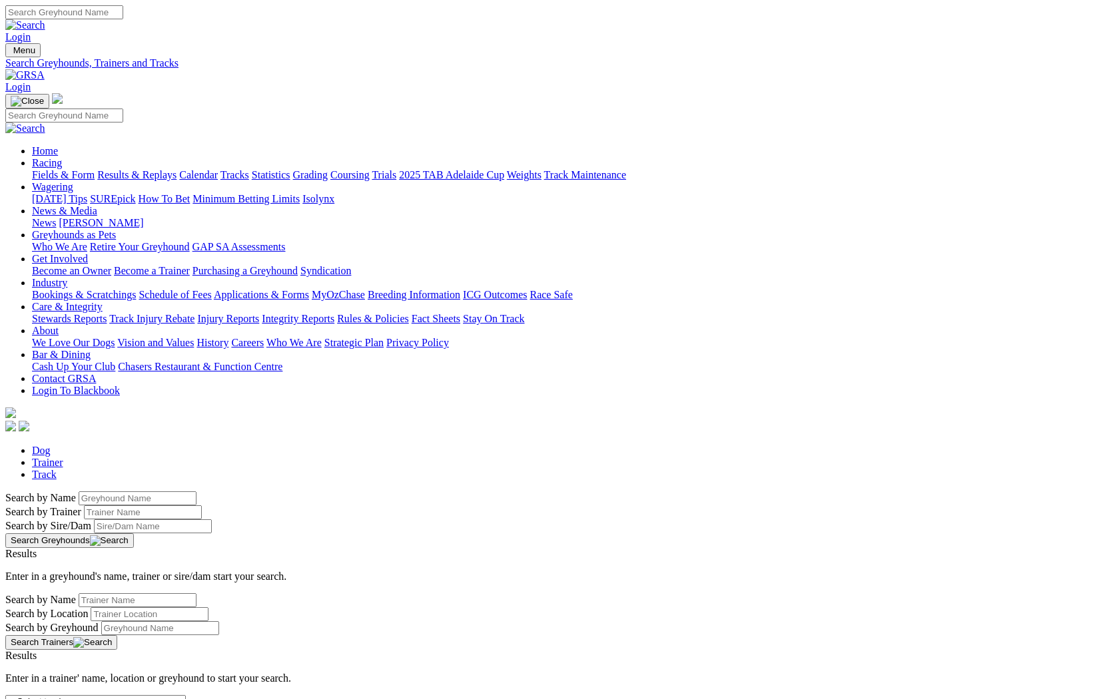
click at [196, 492] on input "Search by Greyhound name" at bounding box center [138, 499] width 118 height 14
paste input "Dundee Sterling"
type input "Dundee Sterling"
click at [134, 534] on button "Search Greyhounds" at bounding box center [69, 541] width 129 height 15
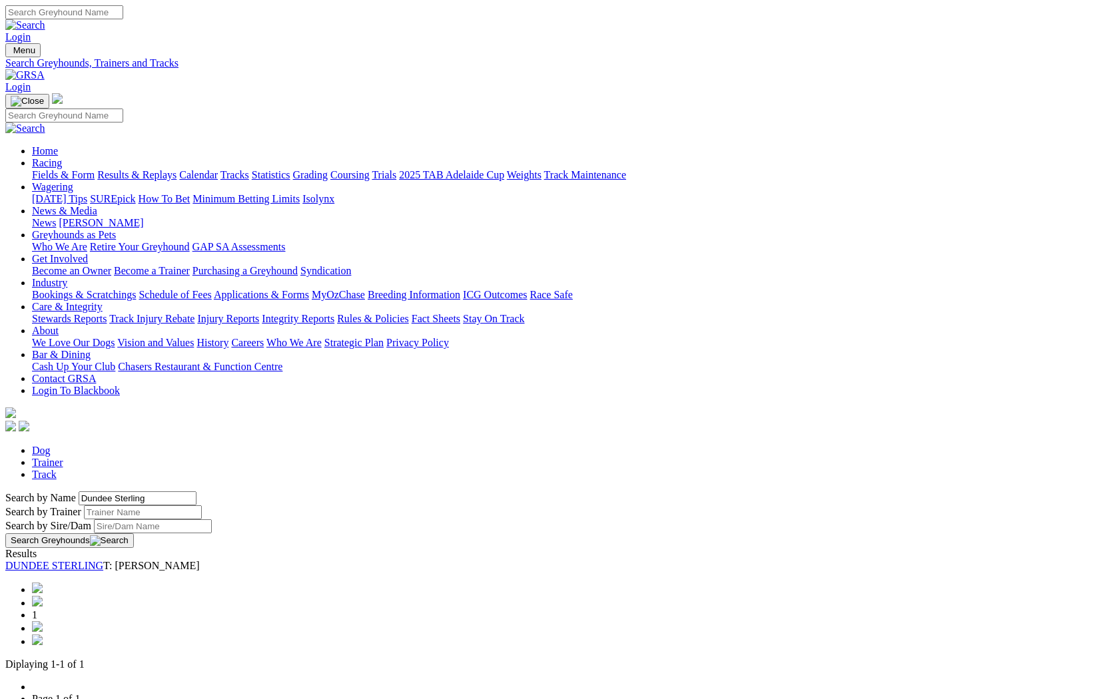
click at [103, 560] on link "DUNDEE STERLING" at bounding box center [54, 565] width 98 height 11
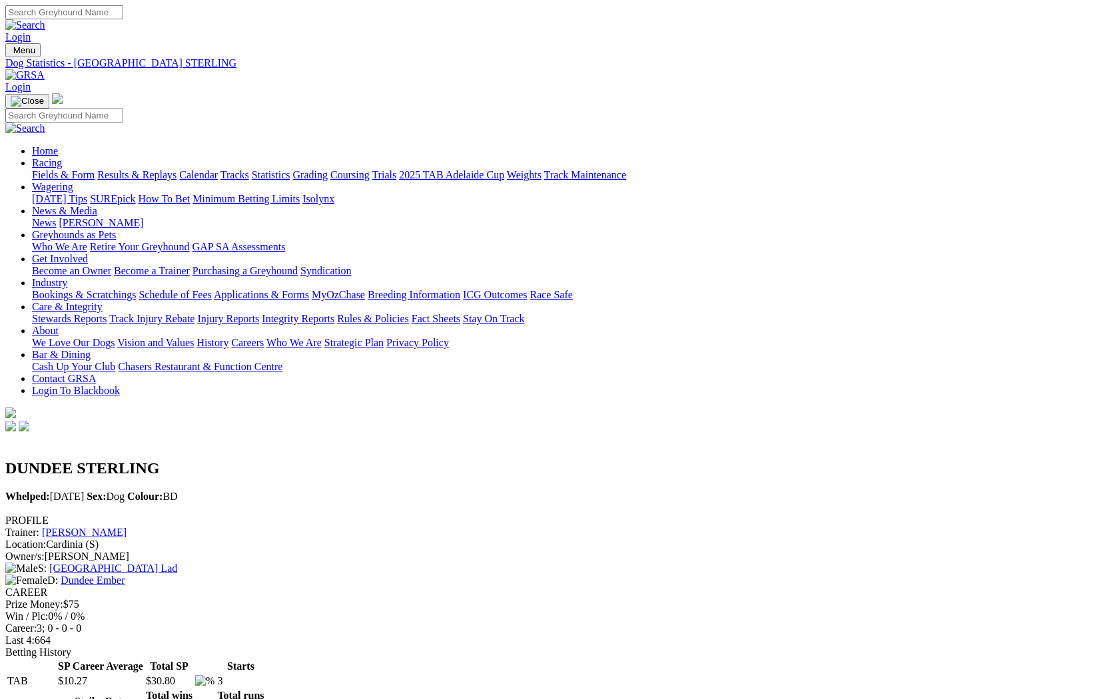
click at [123, 19] on input "Search" at bounding box center [64, 12] width 118 height 14
paste input "Evelyn Annie"
type input "Evelyn Annie"
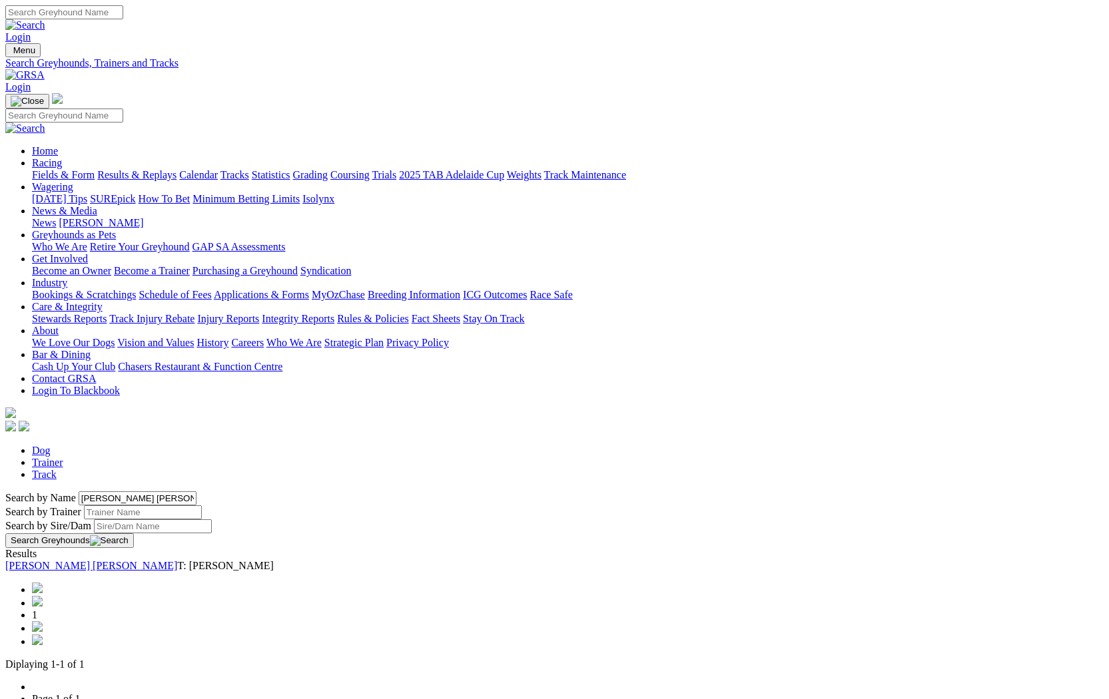
click at [177, 560] on link "EVELYN ANNIE" at bounding box center [91, 565] width 172 height 11
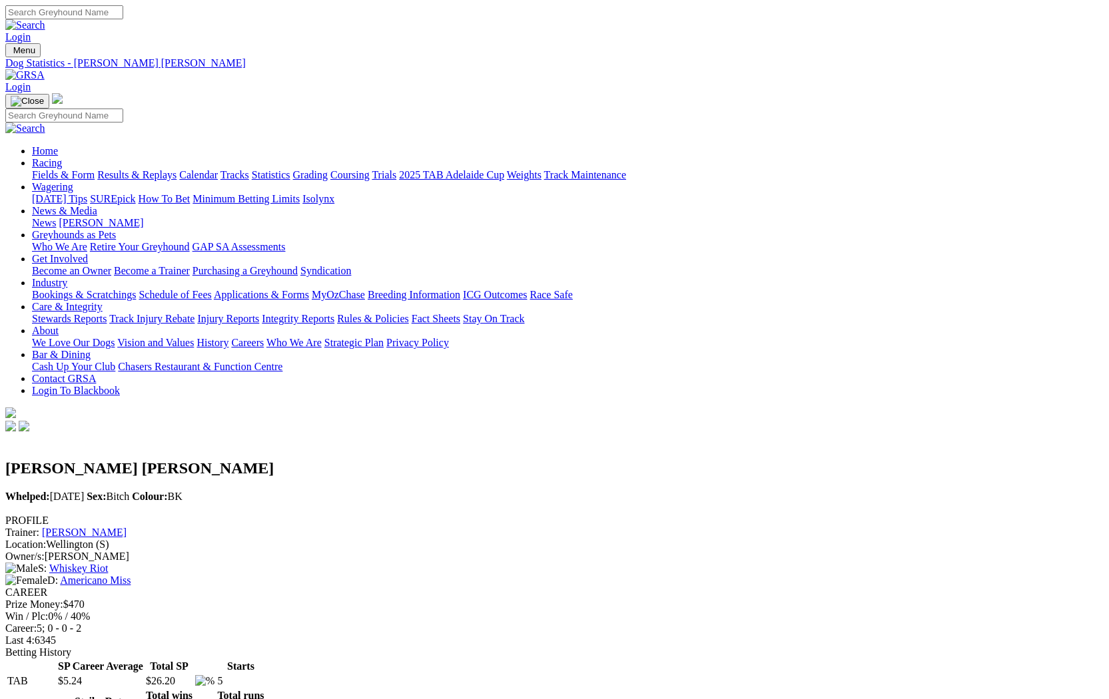
click at [123, 11] on input "Search" at bounding box center [64, 12] width 118 height 14
paste input "[PERSON_NAME]'s Pal"
type input "[PERSON_NAME]'s Pal"
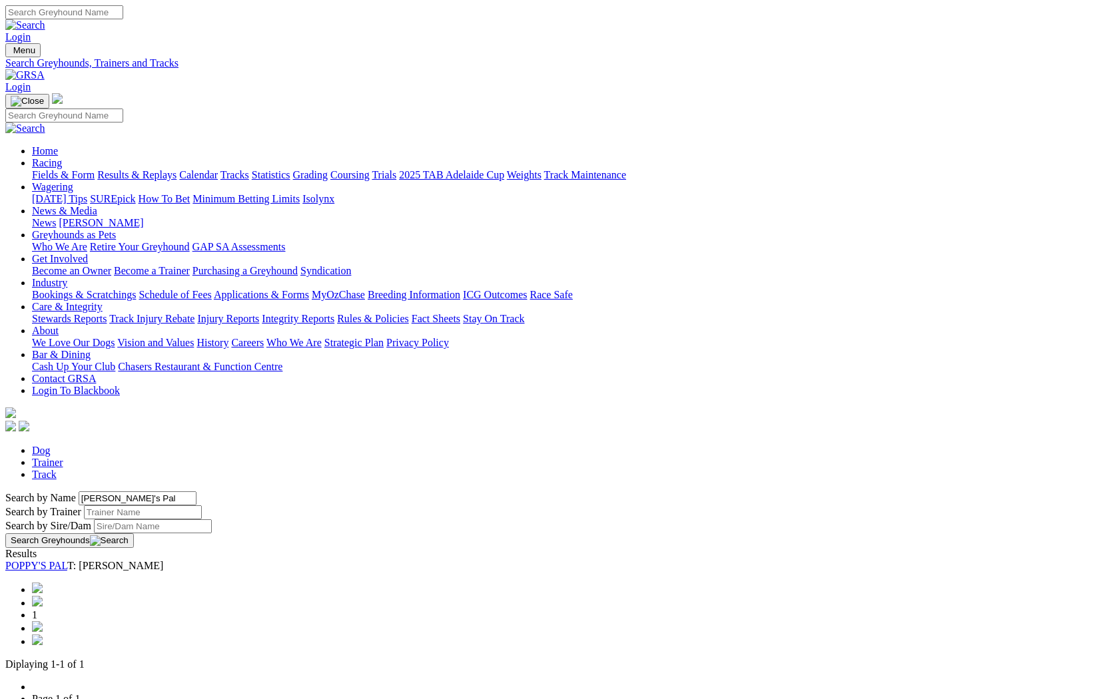
click at [67, 560] on link "POPPY'S PAL" at bounding box center [36, 565] width 62 height 11
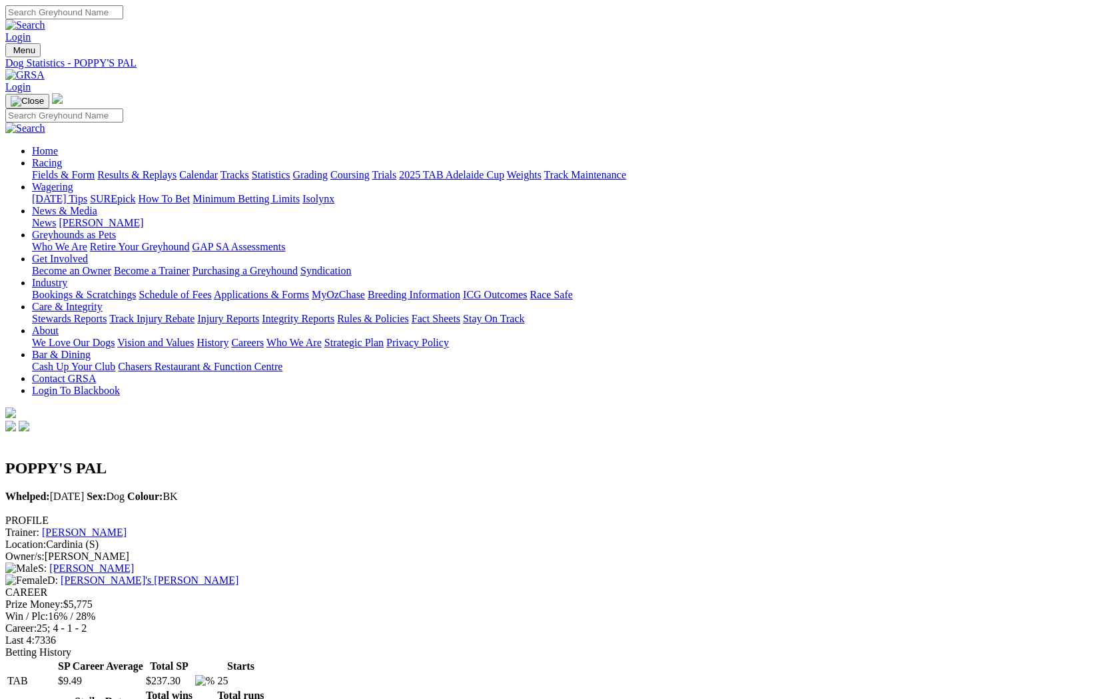
click at [144, 675] on td "$9.49" at bounding box center [100, 681] width 87 height 13
click at [193, 689] on th "Total wins Odds < $2" at bounding box center [169, 701] width 48 height 25
drag, startPoint x: 623, startPoint y: 320, endPoint x: 585, endPoint y: 320, distance: 37.3
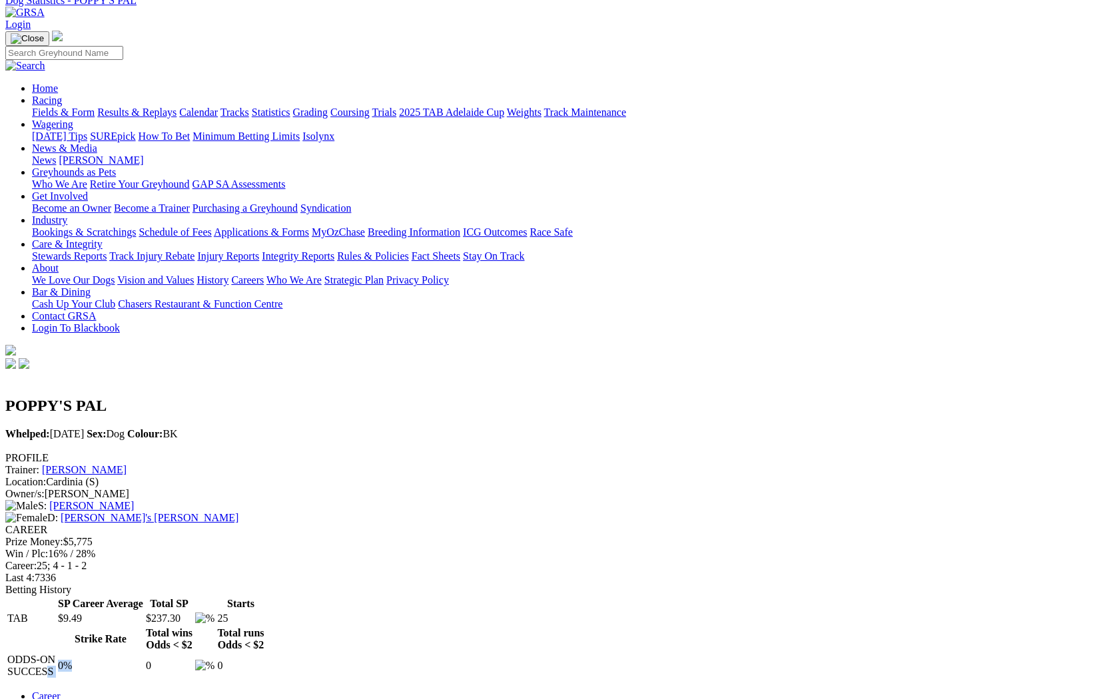
scroll to position [150, 0]
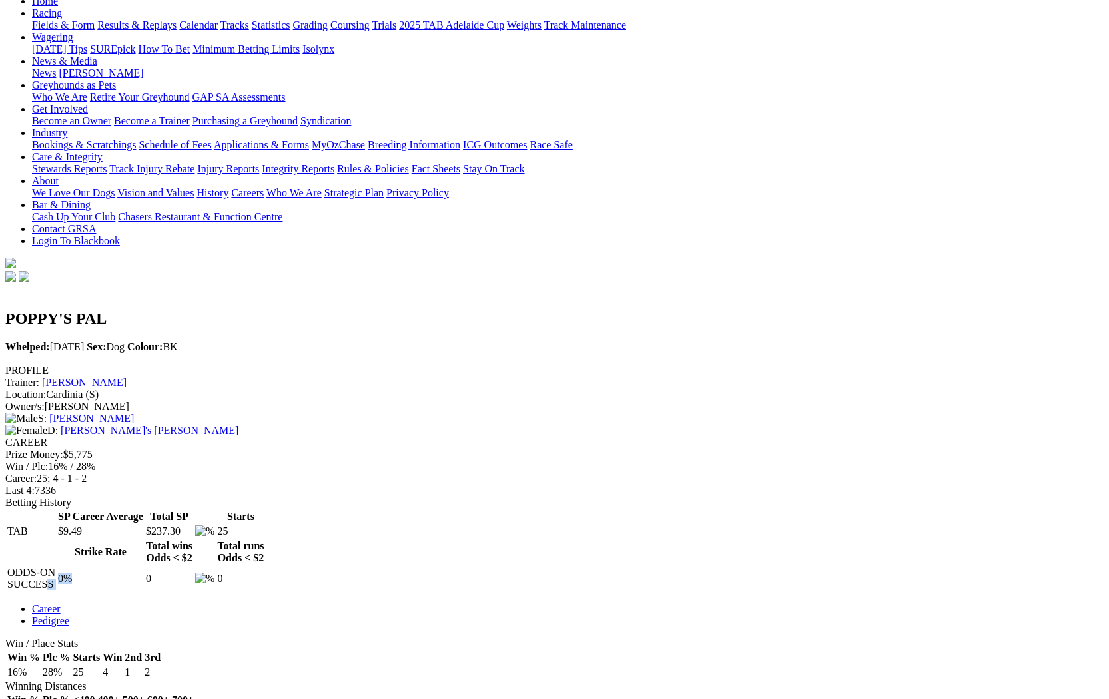
click at [69, 615] on link "Pedigree" at bounding box center [50, 620] width 37 height 11
click at [61, 603] on link "Career" at bounding box center [46, 608] width 29 height 11
click at [69, 615] on link "Pedigree" at bounding box center [50, 620] width 37 height 11
click at [61, 603] on link "Career" at bounding box center [46, 608] width 29 height 11
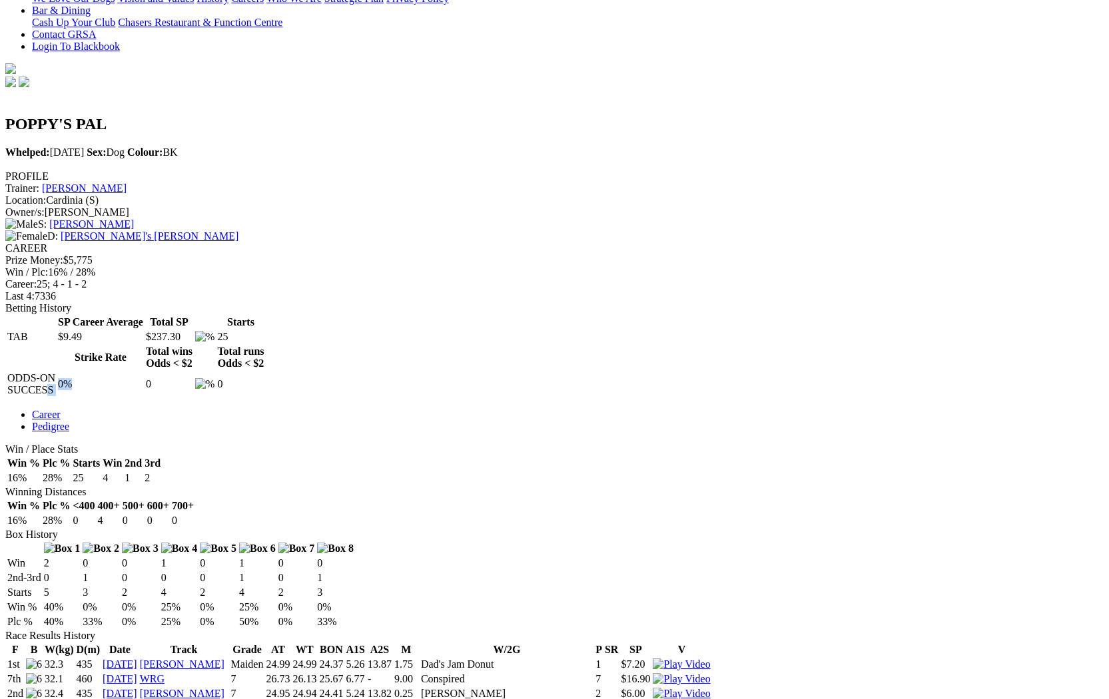
scroll to position [313, 0]
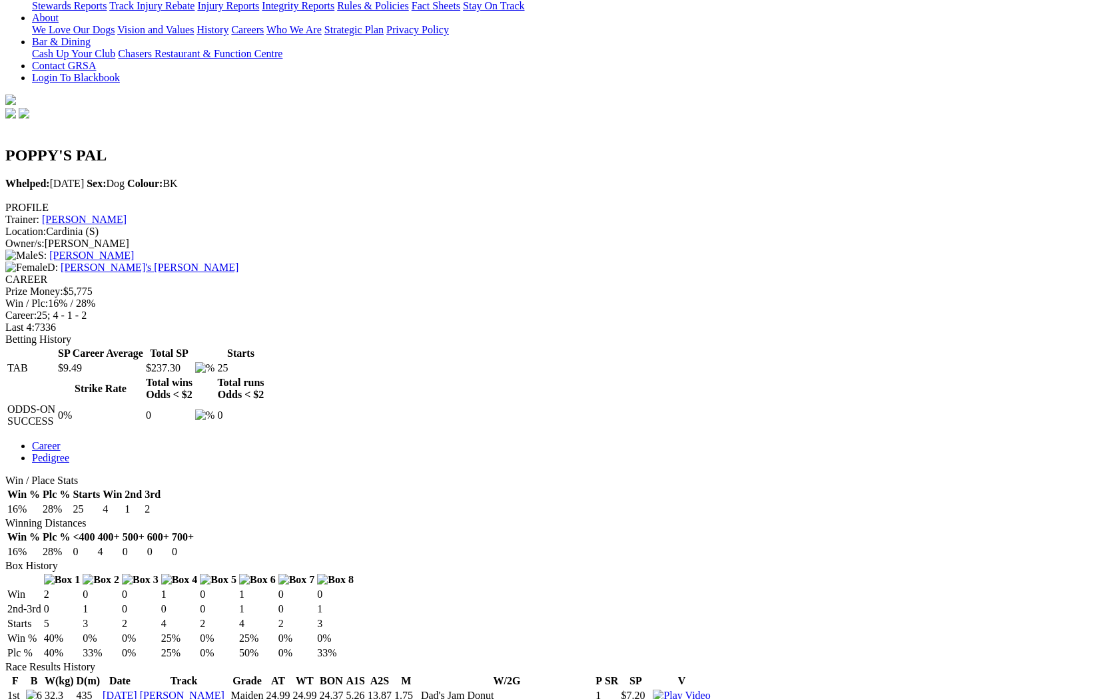
click at [290, 675] on th "AT" at bounding box center [277, 681] width 25 height 13
drag, startPoint x: 480, startPoint y: 231, endPoint x: 521, endPoint y: 233, distance: 40.7
click at [521, 675] on tr "F B W(kg) D(m) Date Track Grade AT WT BON A1S A2S M W/2G P SR SP V" at bounding box center [359, 681] width 705 height 13
click at [365, 675] on th "A1S" at bounding box center [355, 681] width 20 height 13
click at [264, 675] on th "Grade" at bounding box center [247, 681] width 34 height 13
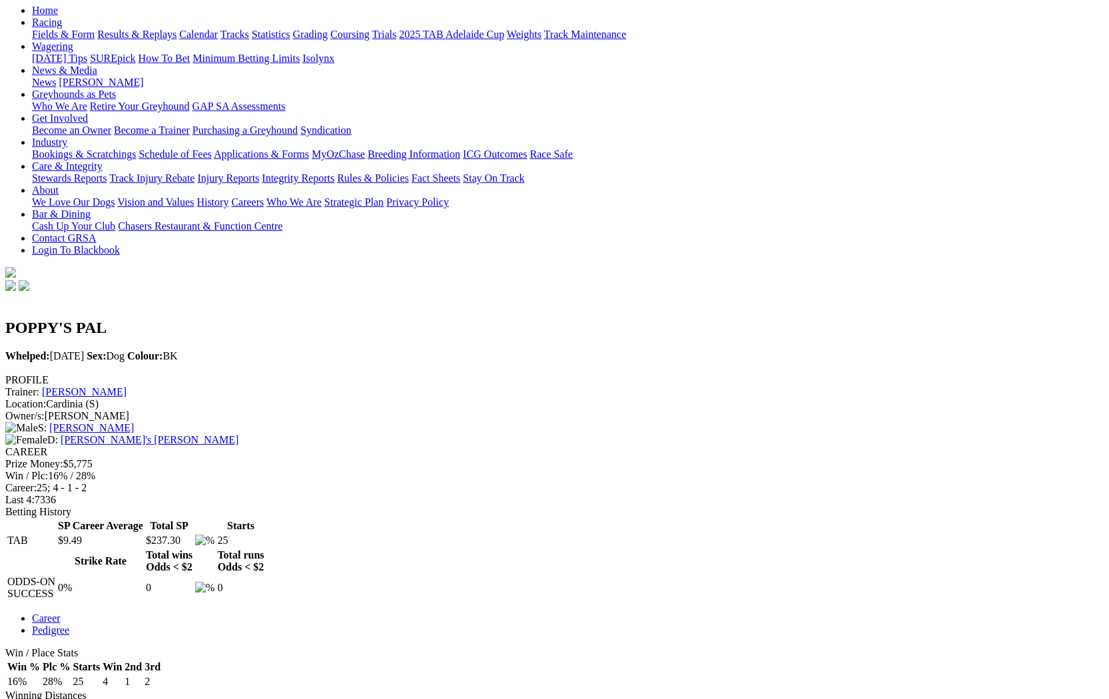
scroll to position [147, 0]
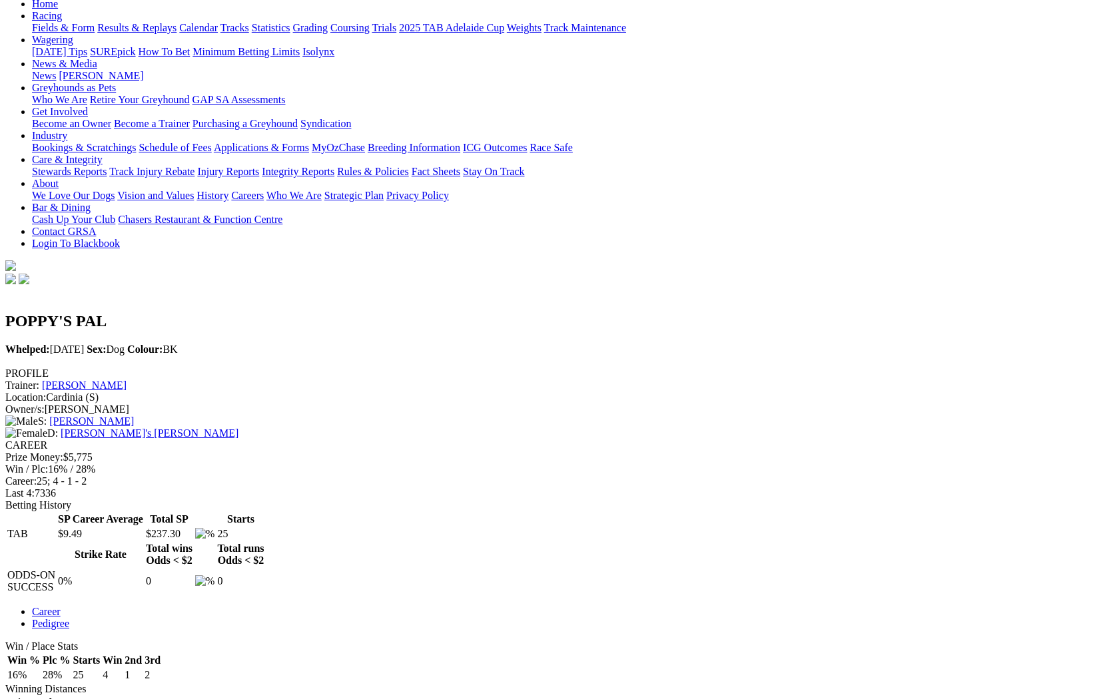
drag, startPoint x: 484, startPoint y: 402, endPoint x: 496, endPoint y: 402, distance: 11.3
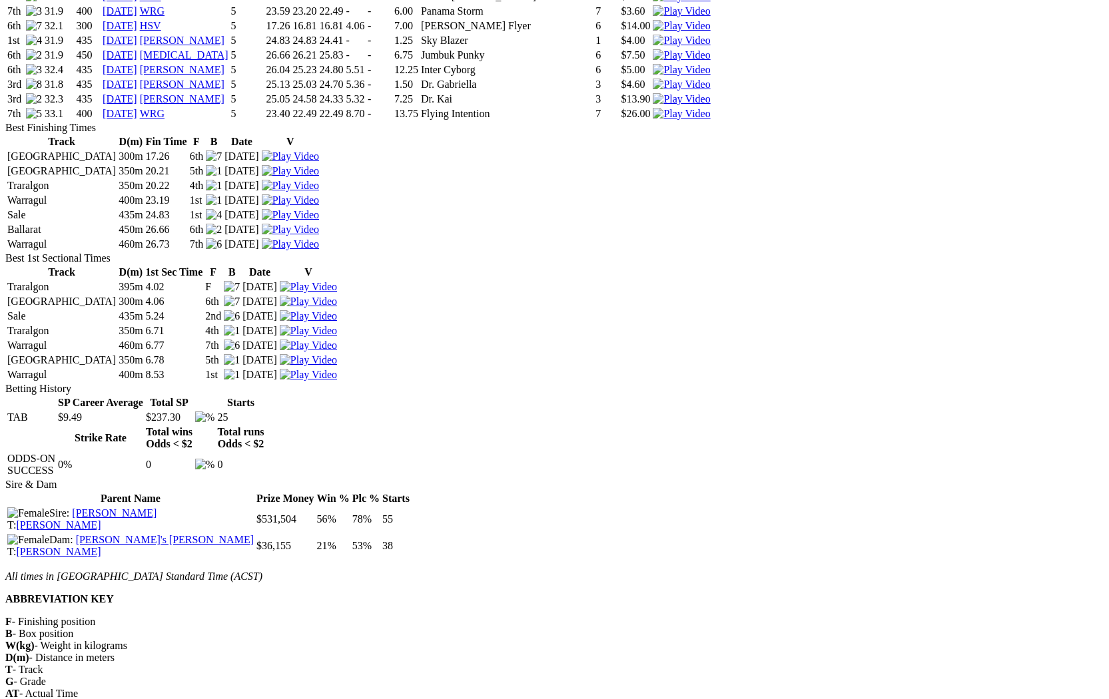
scroll to position [1405, 0]
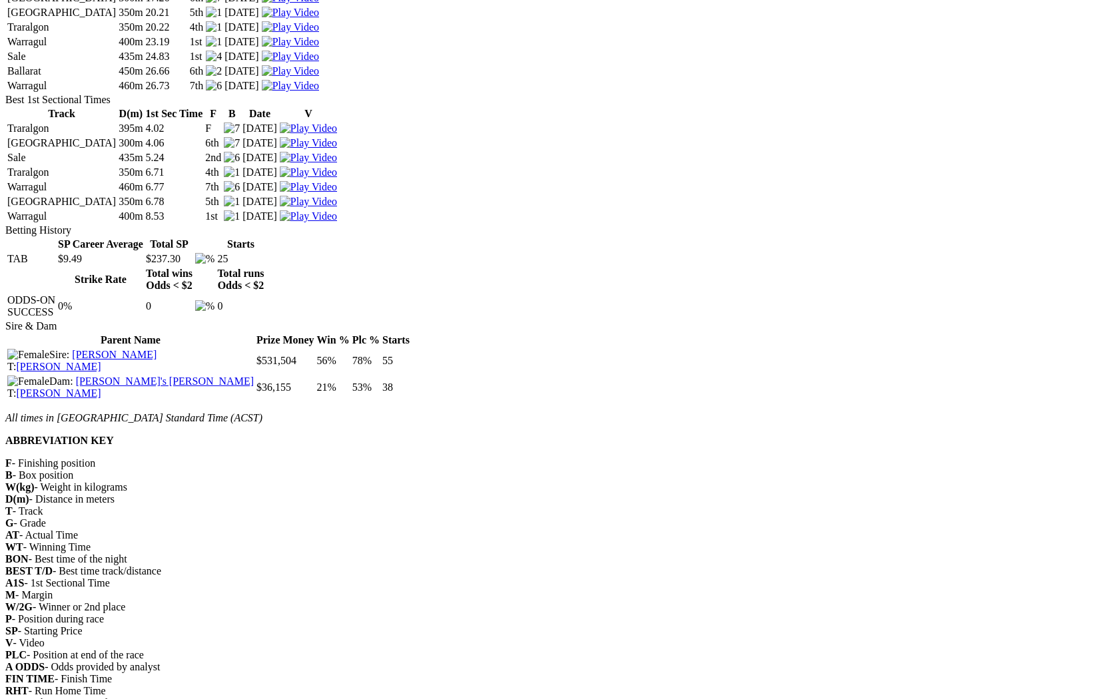
click at [469, 412] on div "All times in Central Australia Standard Time (ACST) ABBREVIATION KEY" at bounding box center [554, 429] width 1098 height 35
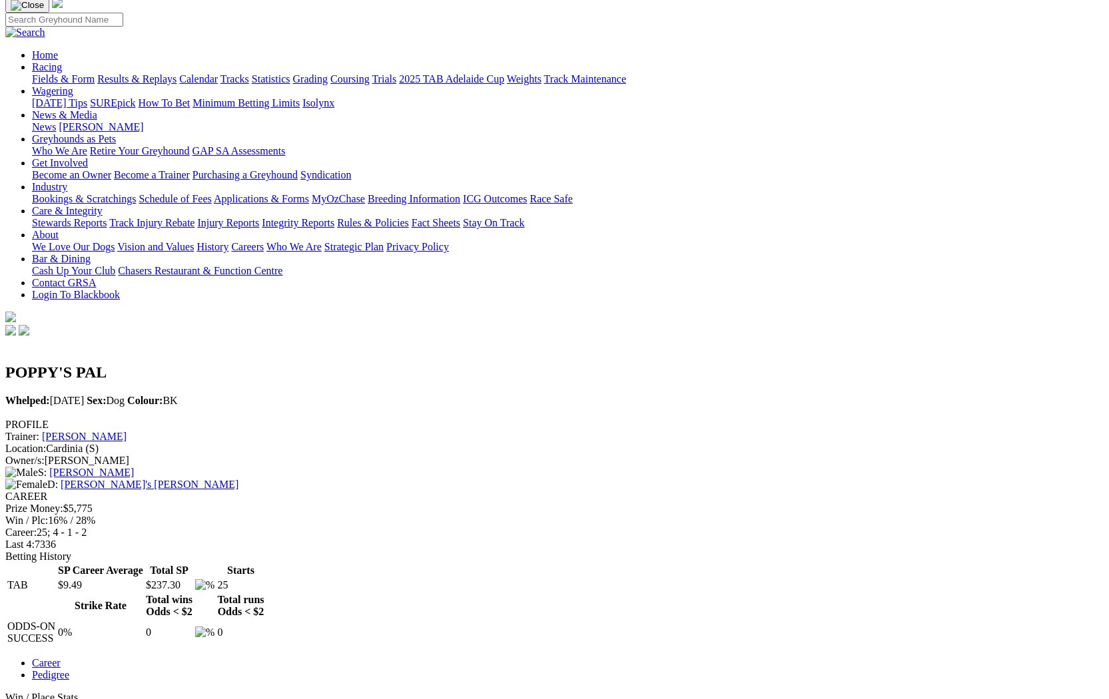
scroll to position [86, 0]
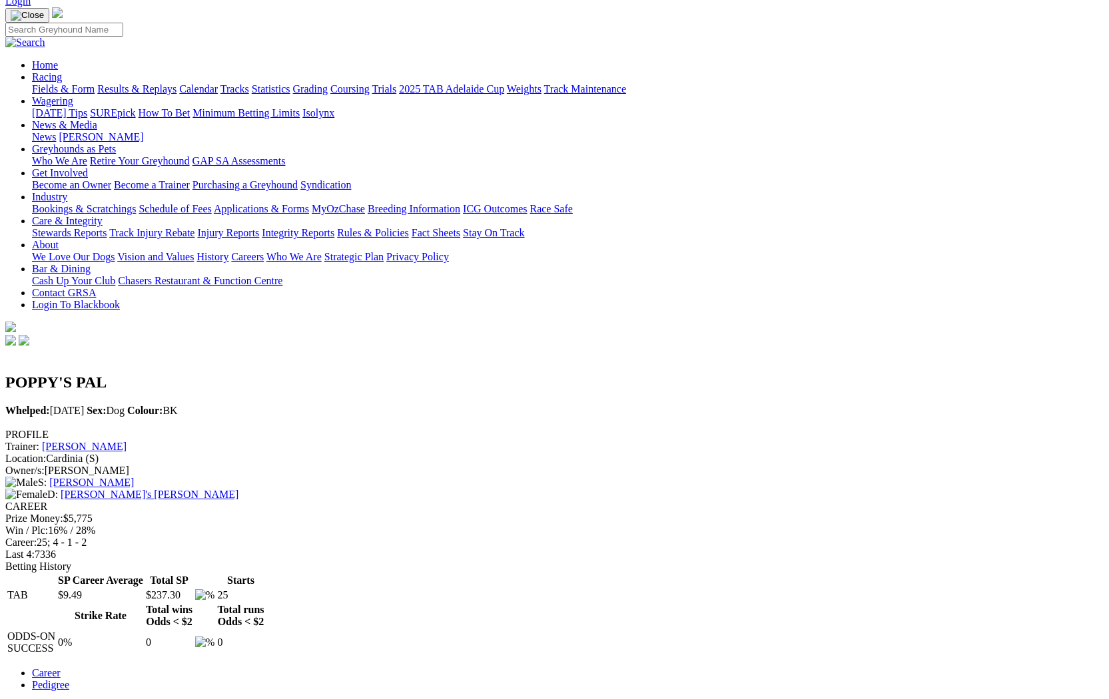
click at [69, 679] on link "Pedigree" at bounding box center [50, 684] width 37 height 11
click at [61, 667] on link "Career" at bounding box center [46, 672] width 29 height 11
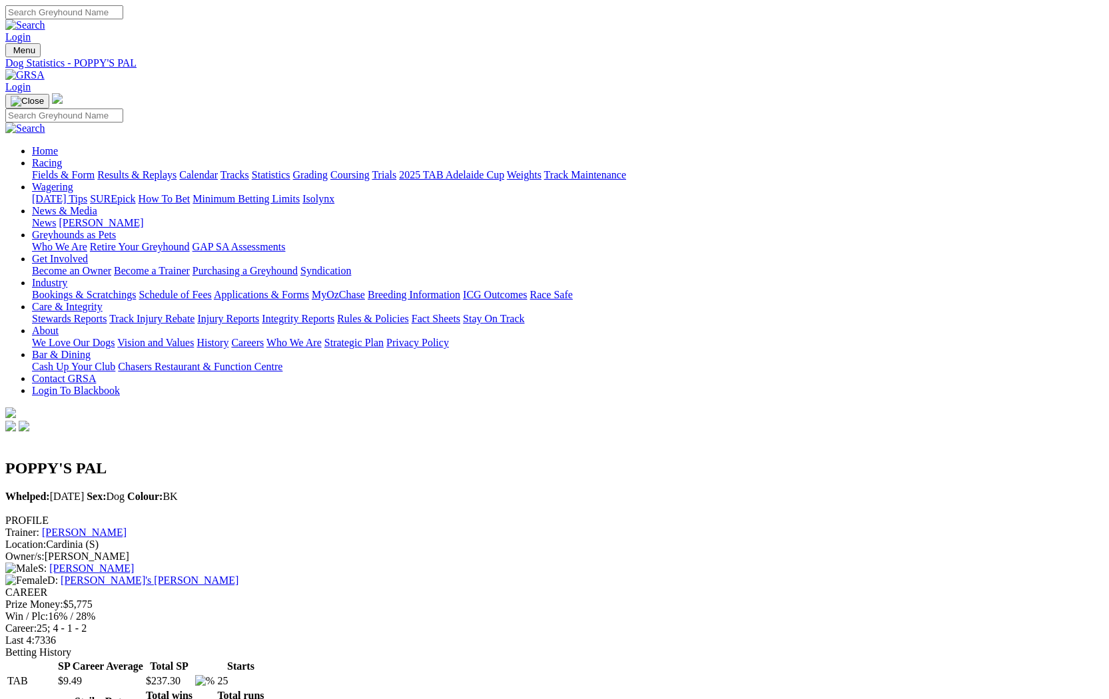
scroll to position [0, 0]
click at [123, 15] on input "Search" at bounding box center [64, 12] width 118 height 14
paste input "Somerton June"
type input "Somerton June"
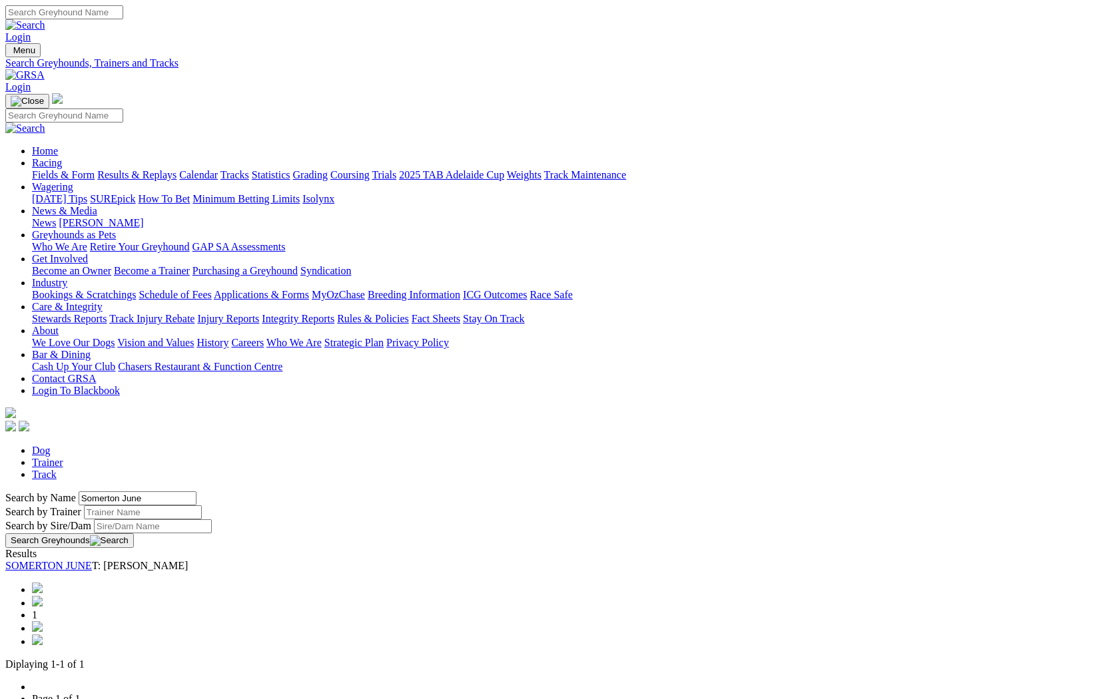
click at [92, 560] on link "SOMERTON JUNE" at bounding box center [48, 565] width 87 height 11
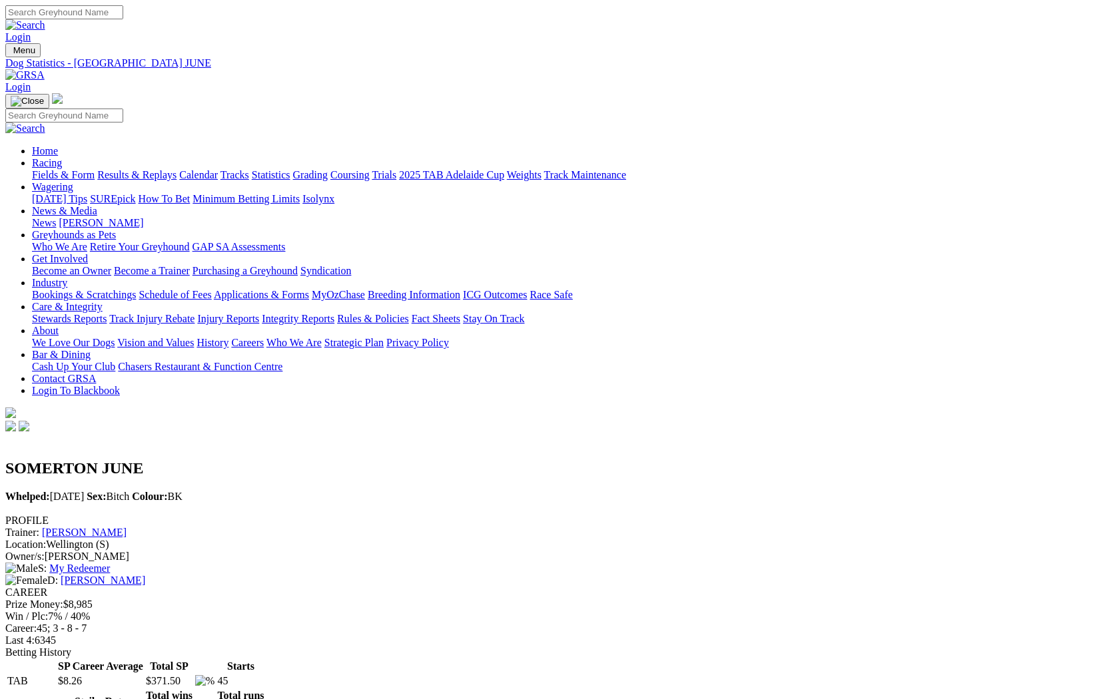
scroll to position [173, 0]
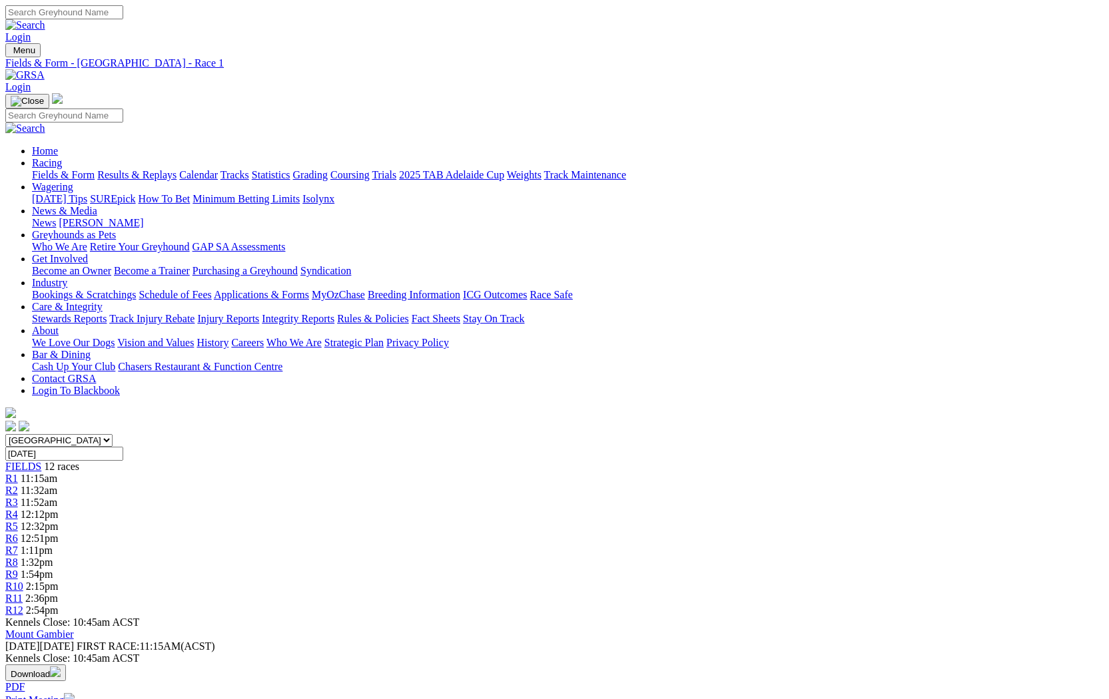
click at [66, 665] on button "Download" at bounding box center [35, 673] width 61 height 17
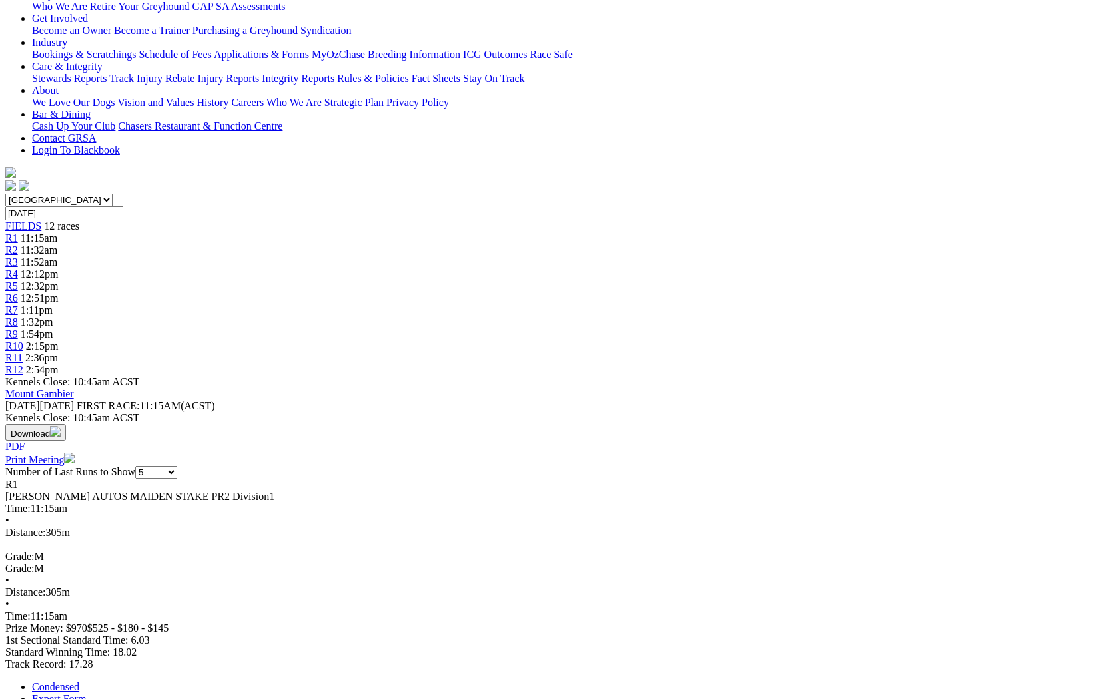
scroll to position [200, 0]
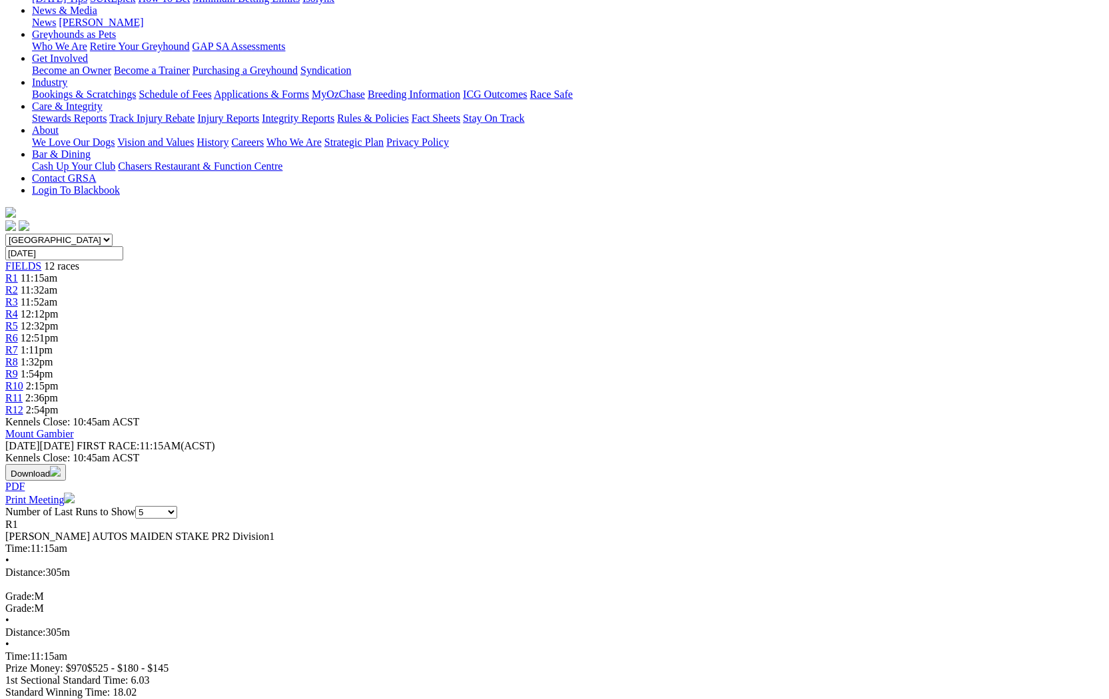
select select "20"
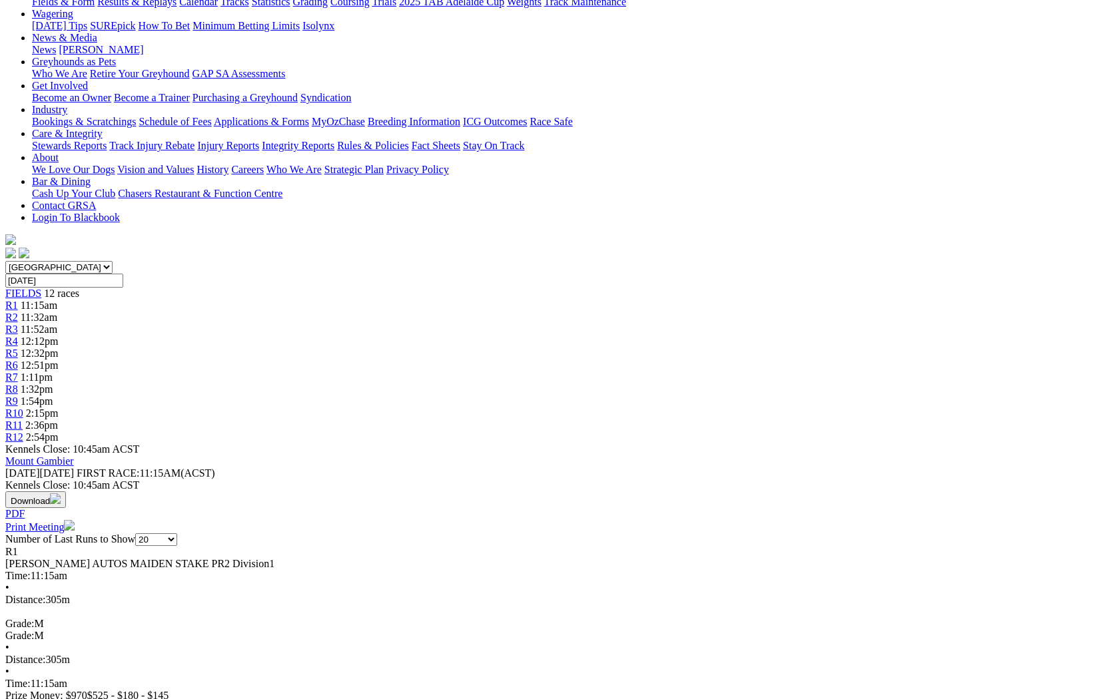
scroll to position [190, 0]
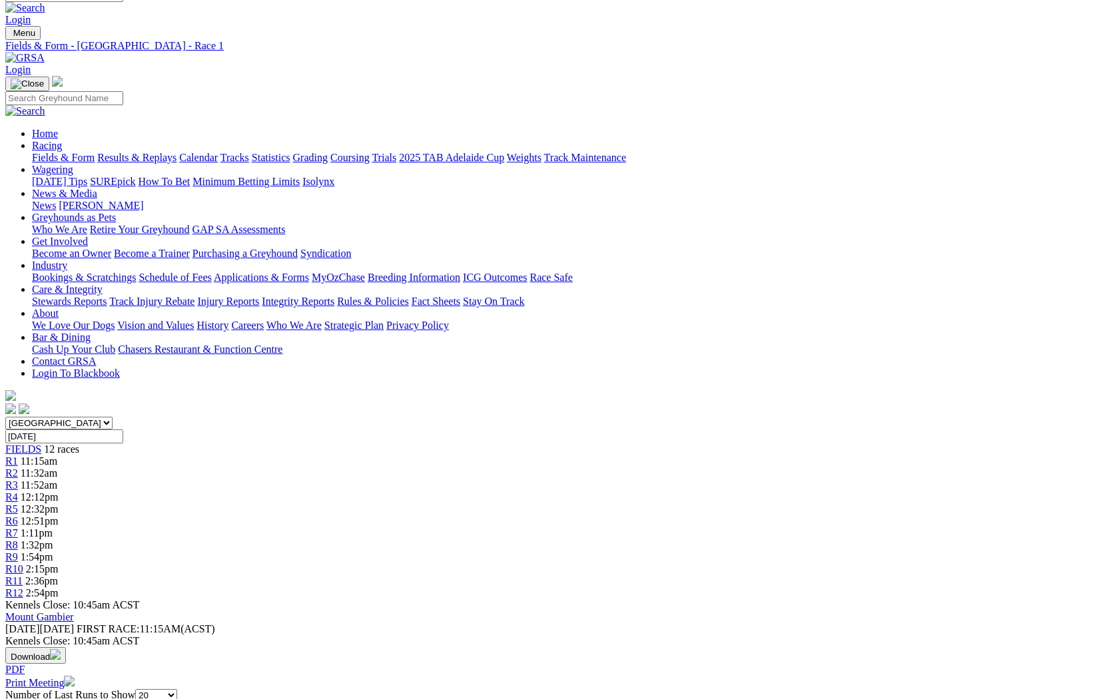
click at [59, 504] on span "12:32pm" at bounding box center [40, 509] width 38 height 11
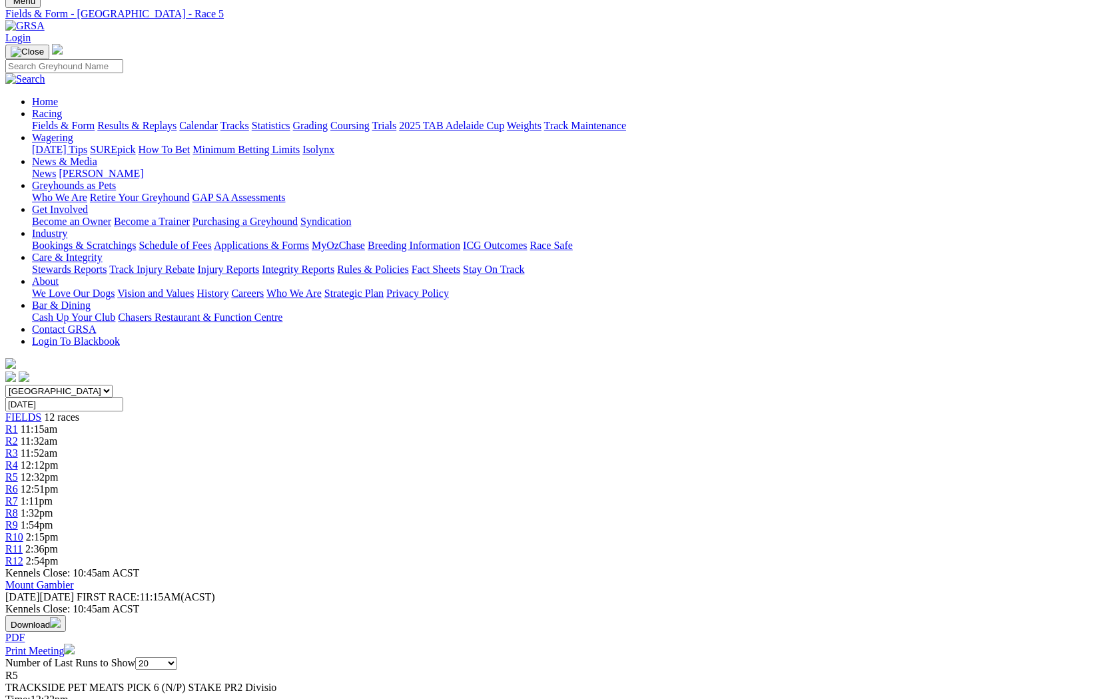
scroll to position [86, 0]
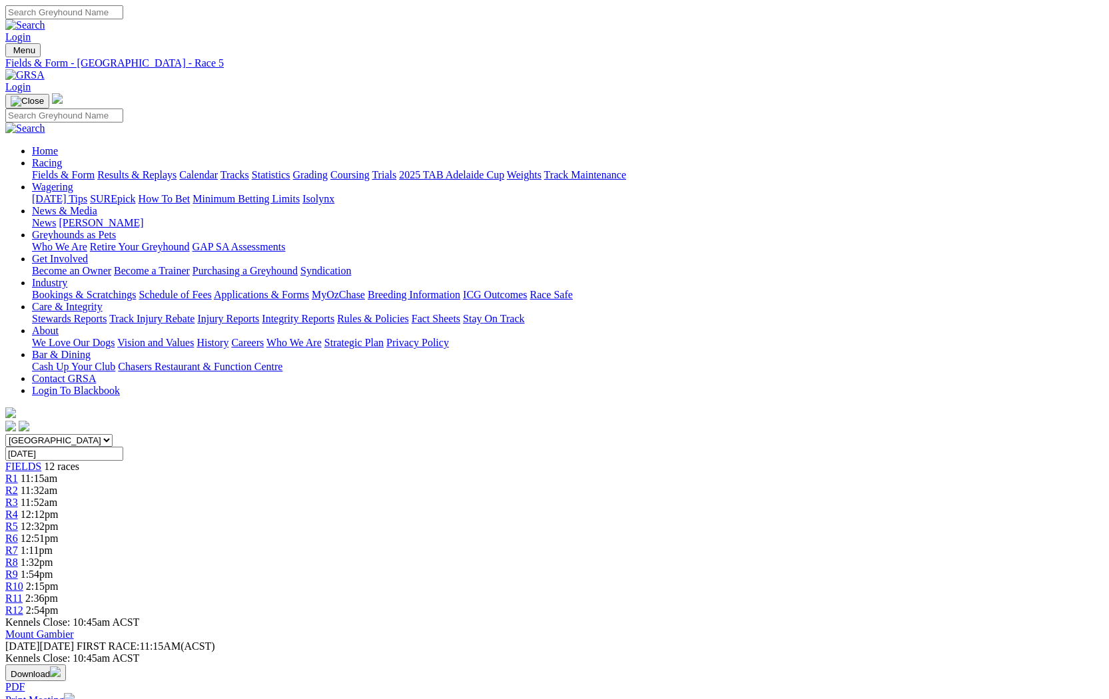
scroll to position [0, 0]
click at [328, 169] on link "Grading" at bounding box center [310, 174] width 35 height 11
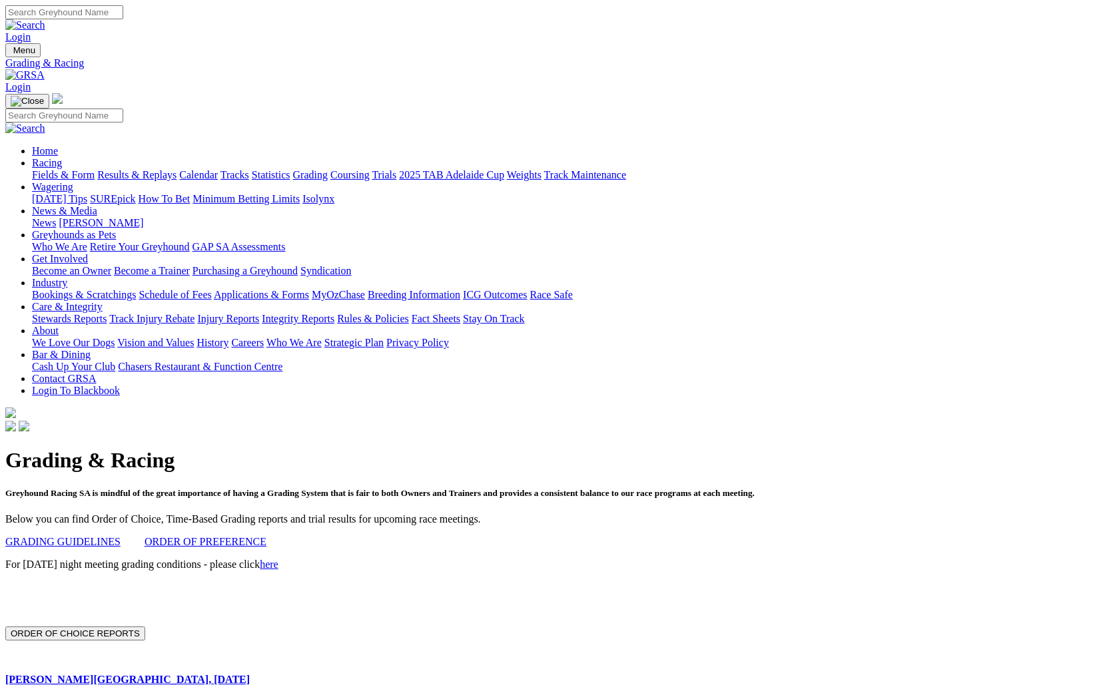
scroll to position [9, 0]
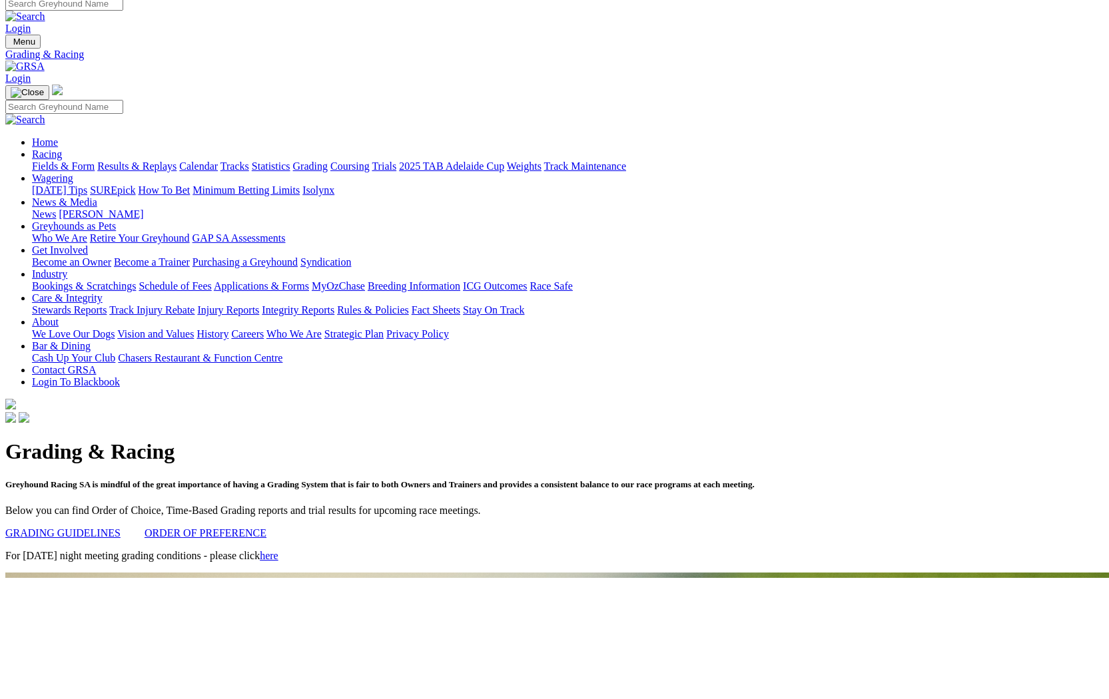
click at [266, 528] on link "ORDER OF PREFERENCE" at bounding box center [206, 533] width 122 height 11
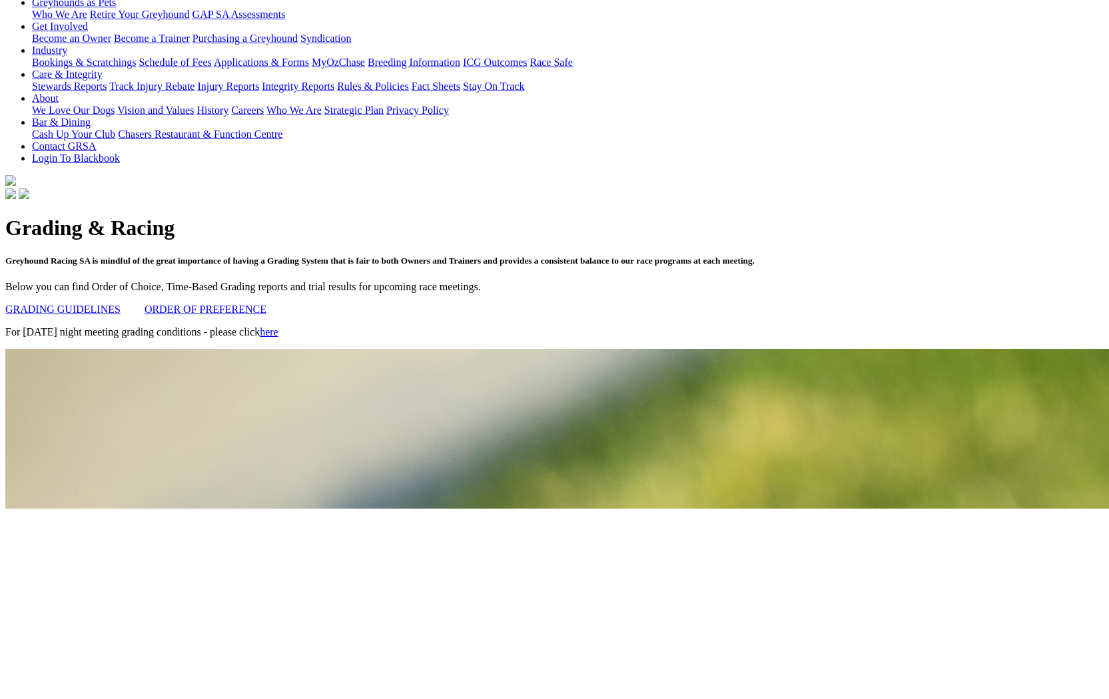
scroll to position [290, 0]
